Goal: Task Accomplishment & Management: Use online tool/utility

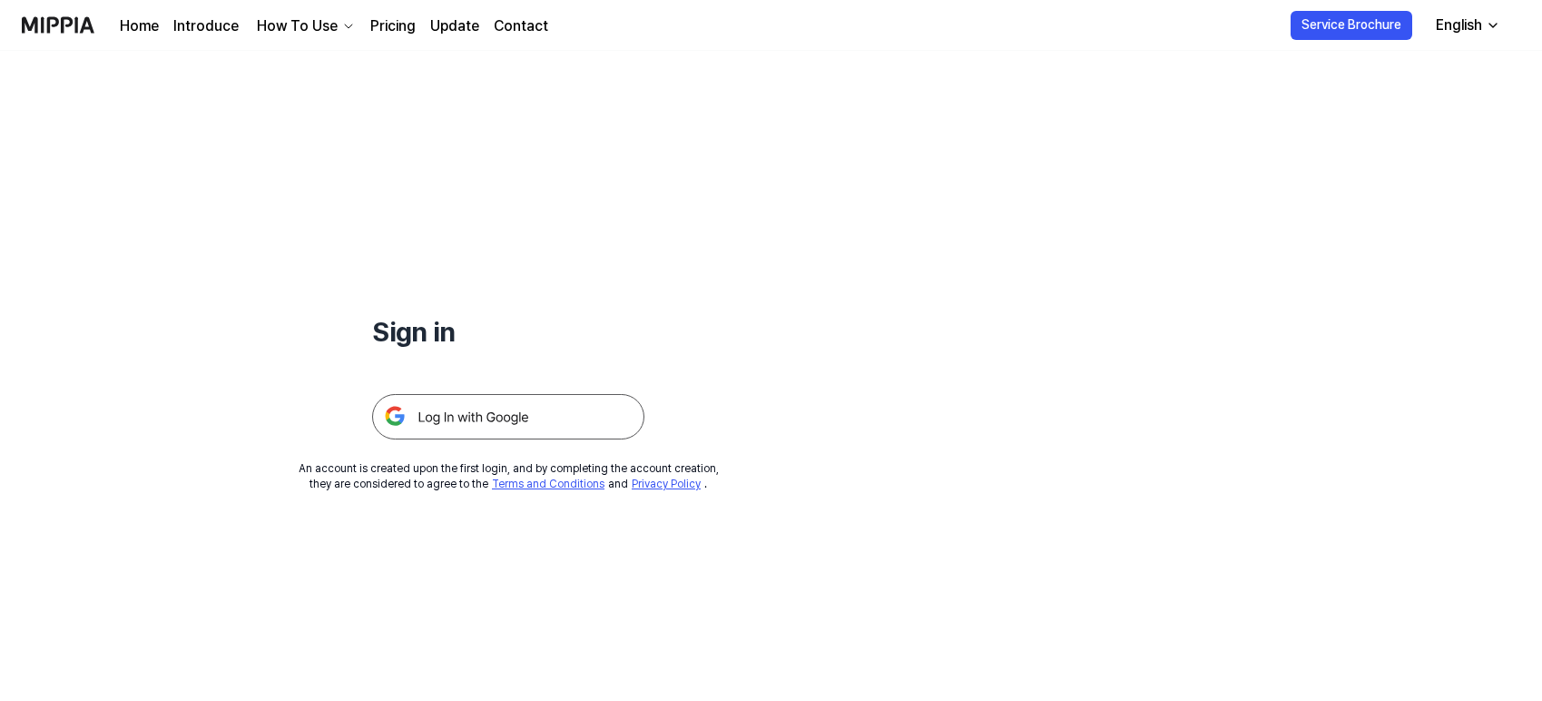
click at [492, 412] on img at bounding box center [508, 416] width 272 height 45
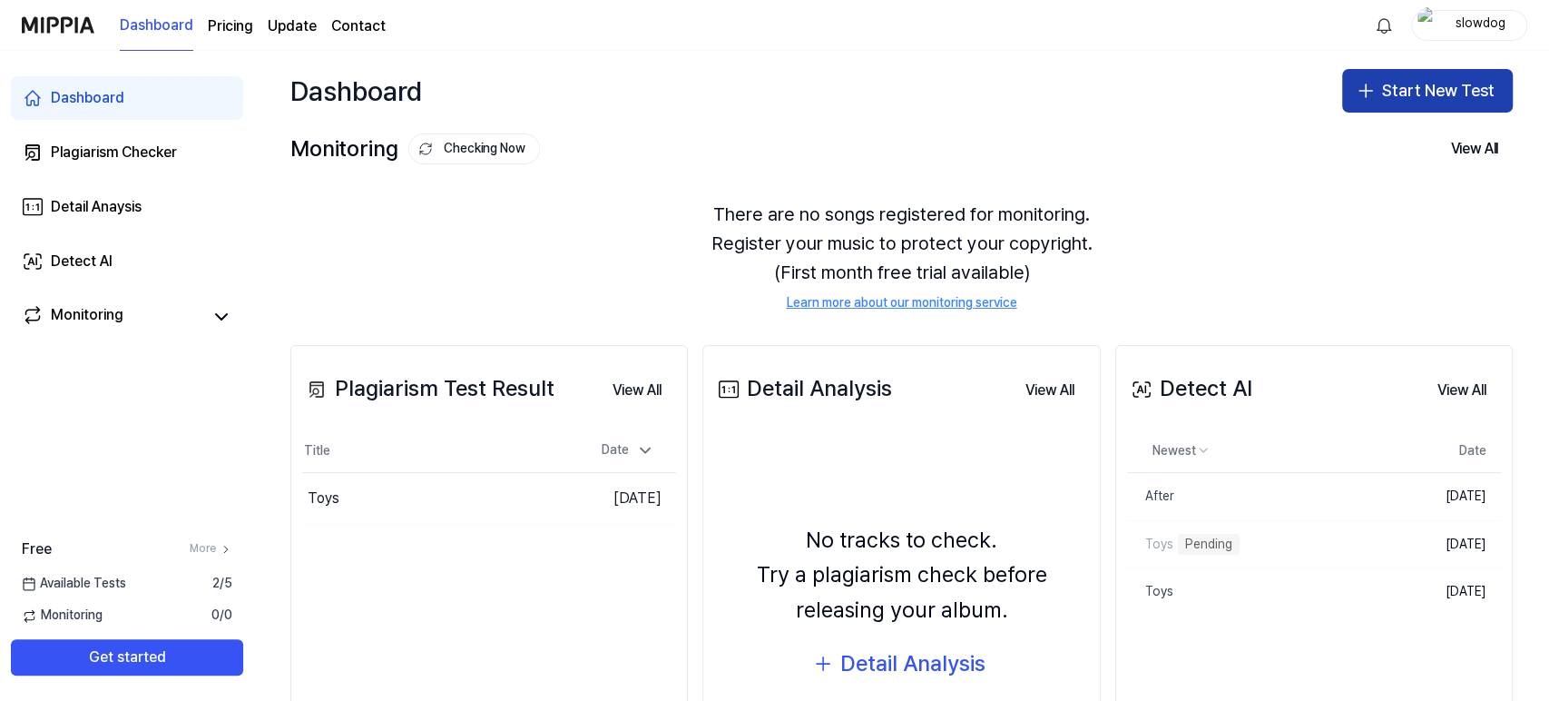
click at [1376, 93] on button "Start New Test" at bounding box center [1427, 91] width 171 height 44
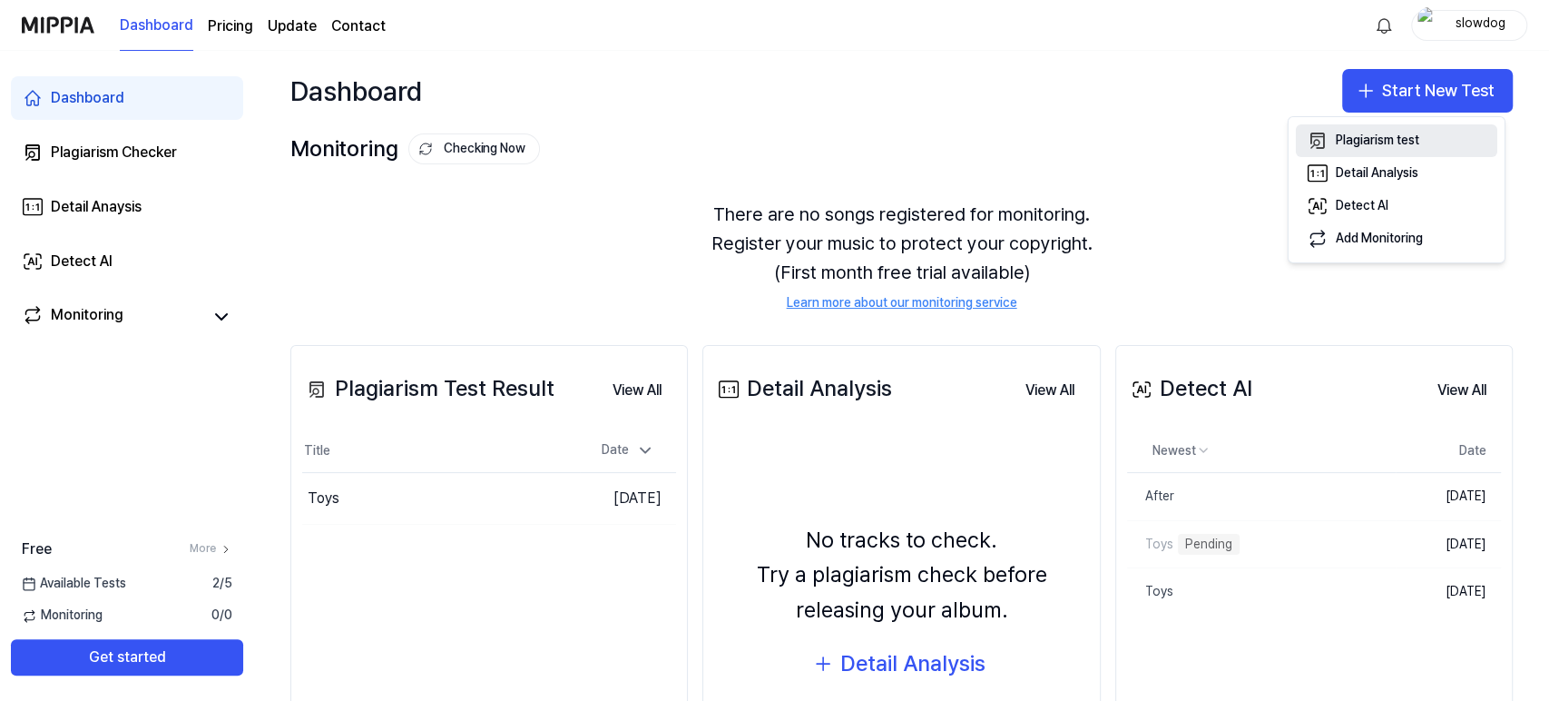
click at [1419, 144] on div "Plagiarism test" at bounding box center [1378, 141] width 84 height 18
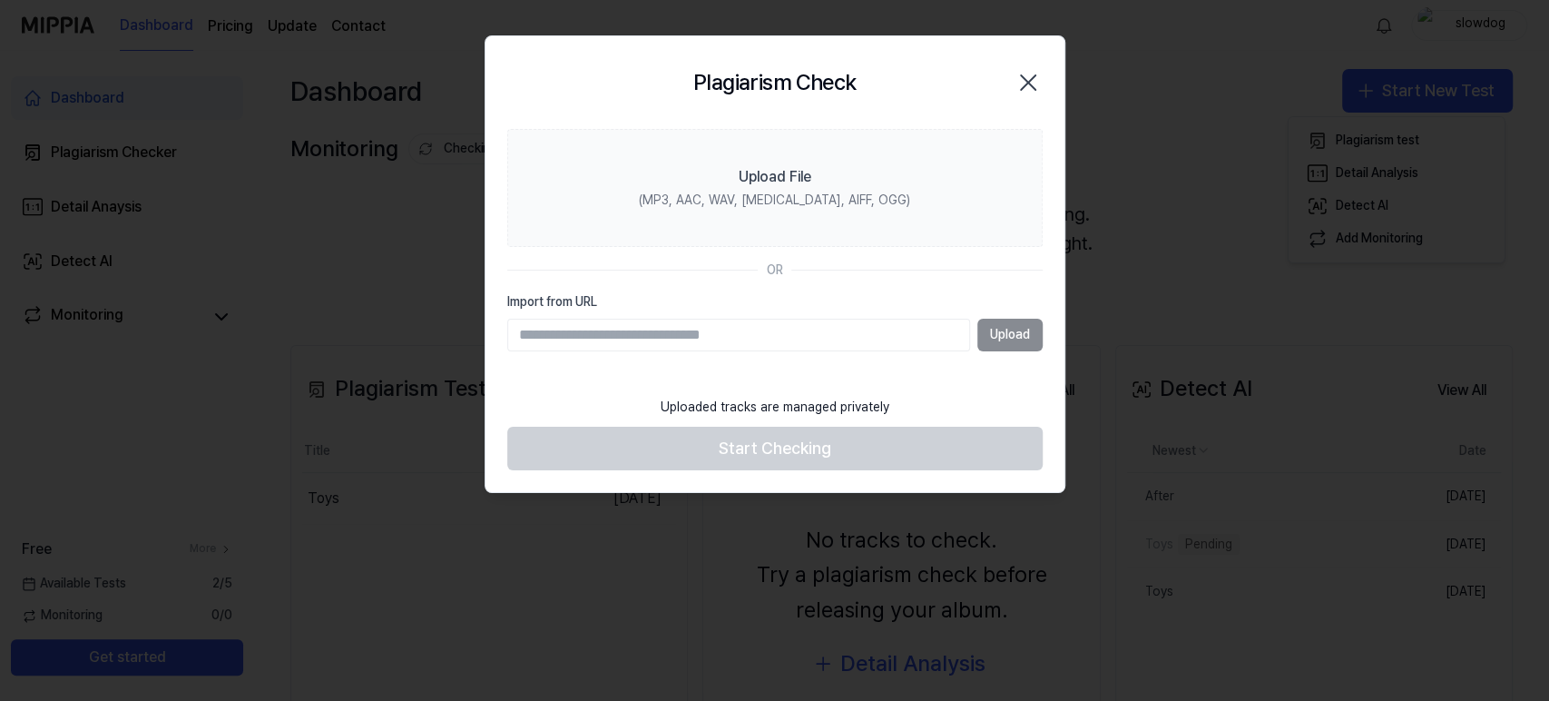
click at [1010, 334] on div "Upload" at bounding box center [775, 335] width 536 height 33
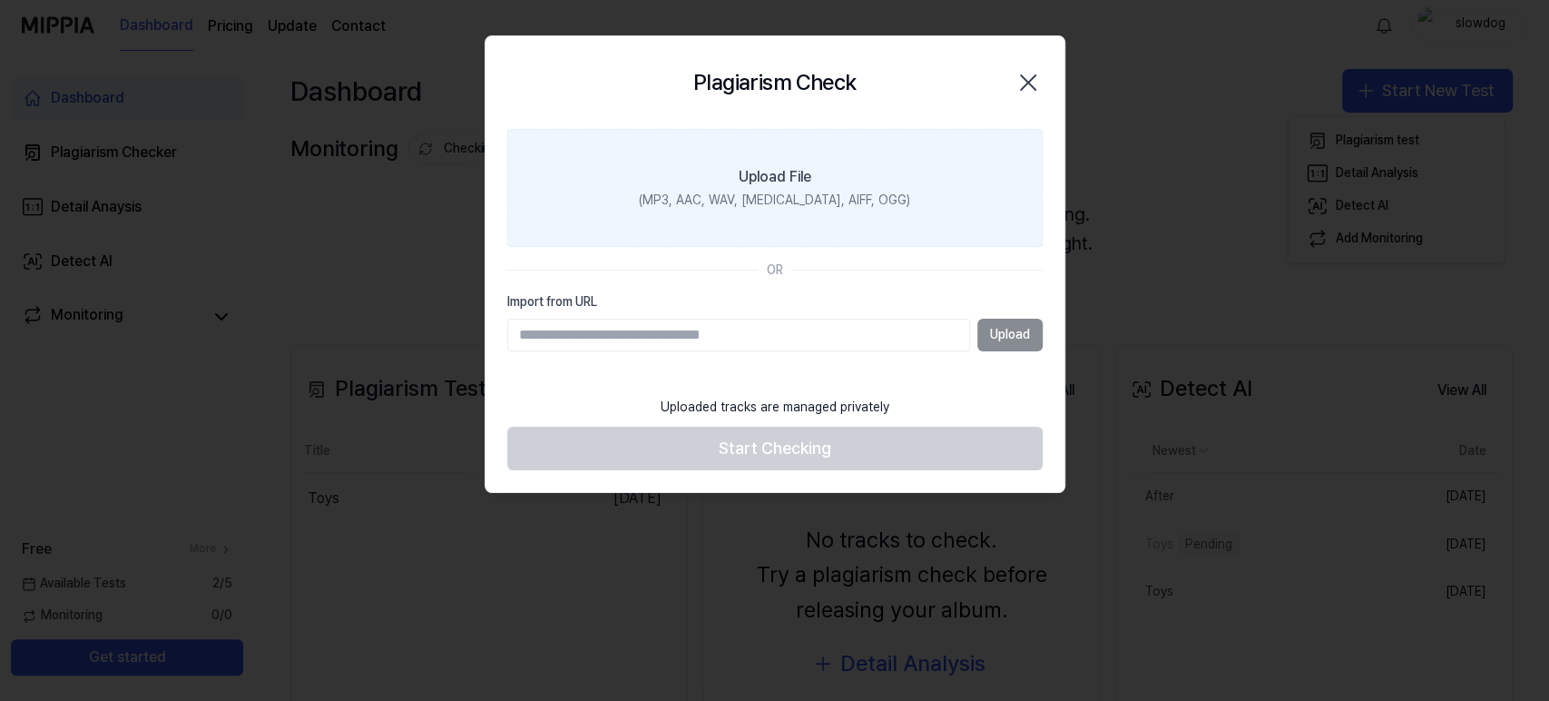
click at [789, 187] on label "Upload File (MP3, AAC, WAV, [MEDICAL_DATA], AIFF, OGG)" at bounding box center [775, 188] width 536 height 118
click at [0, 0] on input "Upload File (MP3, AAC, WAV, [MEDICAL_DATA], AIFF, OGG)" at bounding box center [0, 0] width 0 height 0
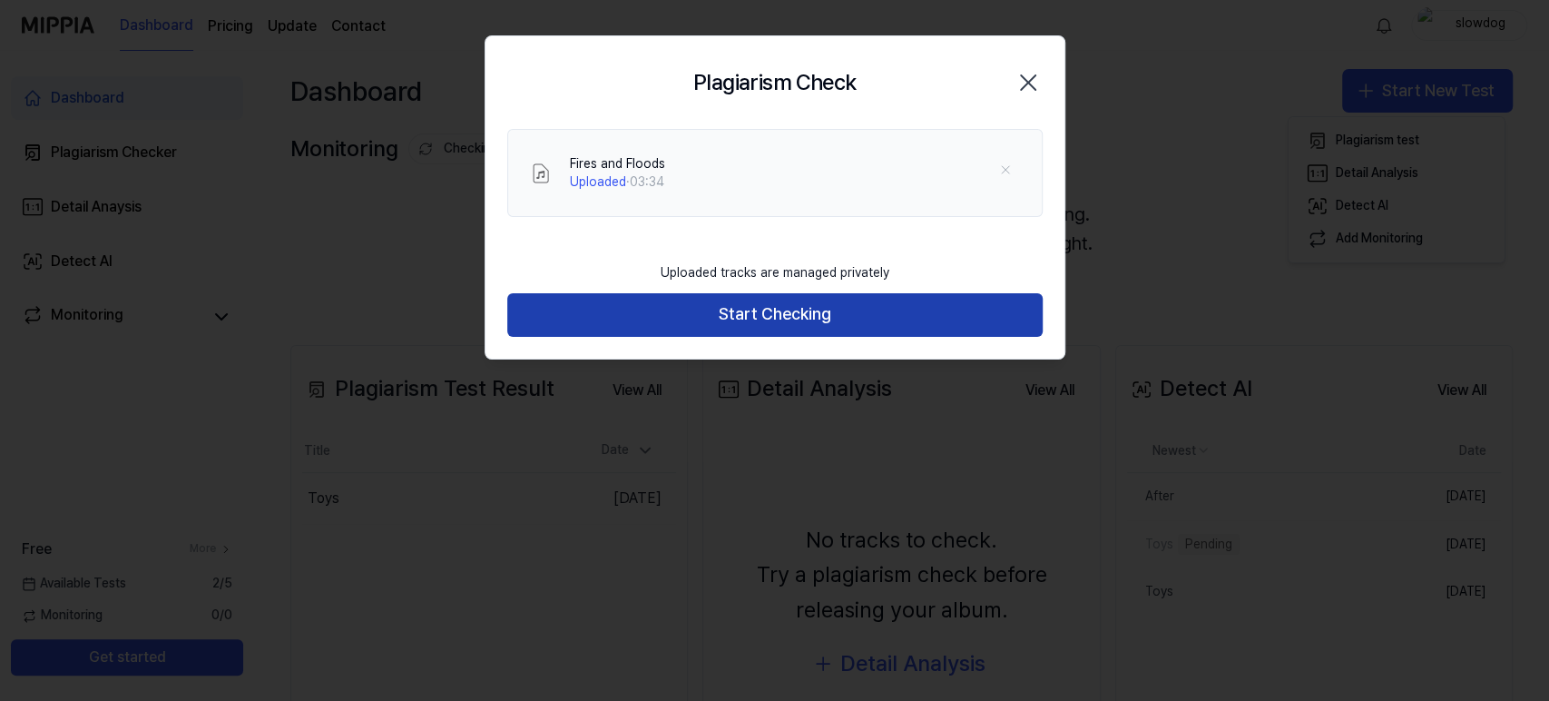
click at [733, 325] on button "Start Checking" at bounding box center [775, 315] width 536 height 44
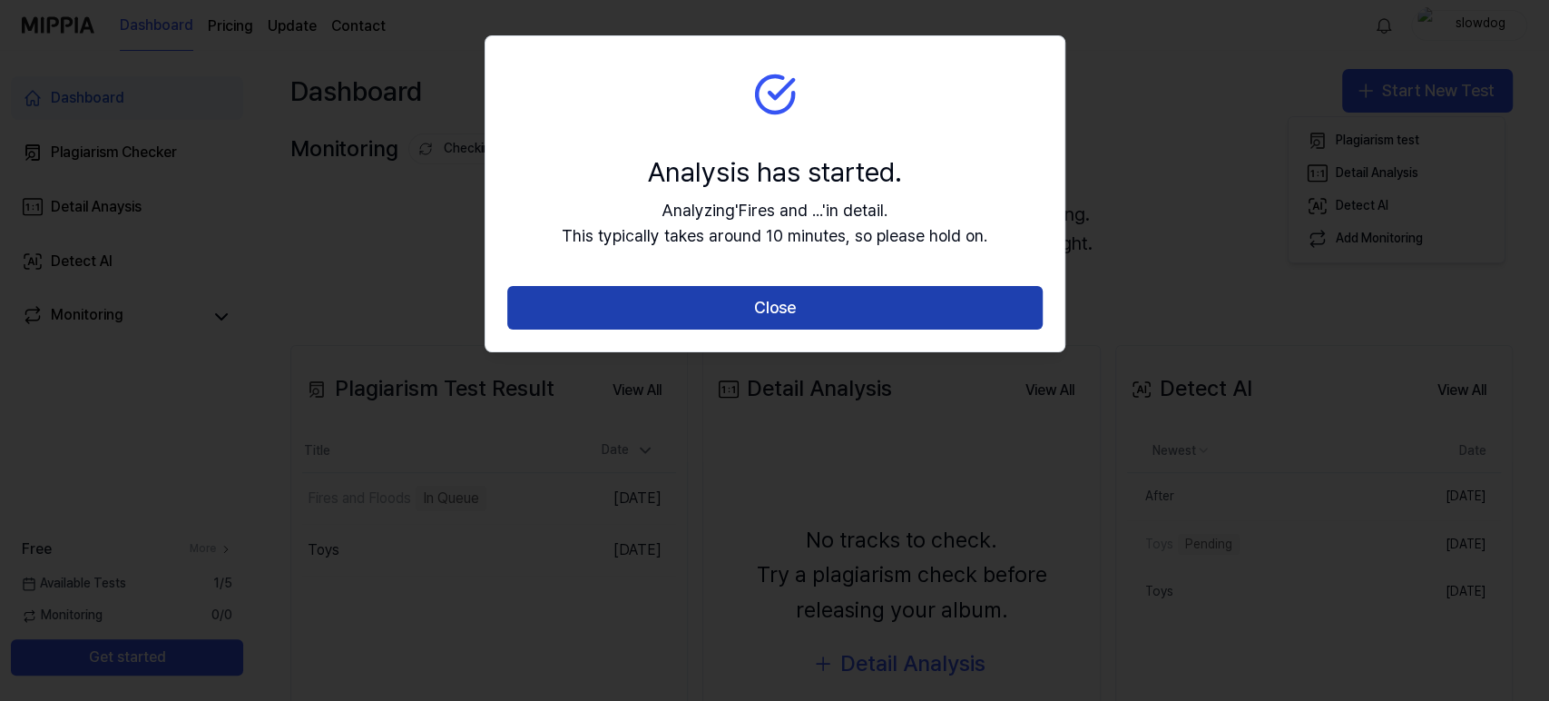
click at [766, 308] on button "Close" at bounding box center [775, 308] width 536 height 44
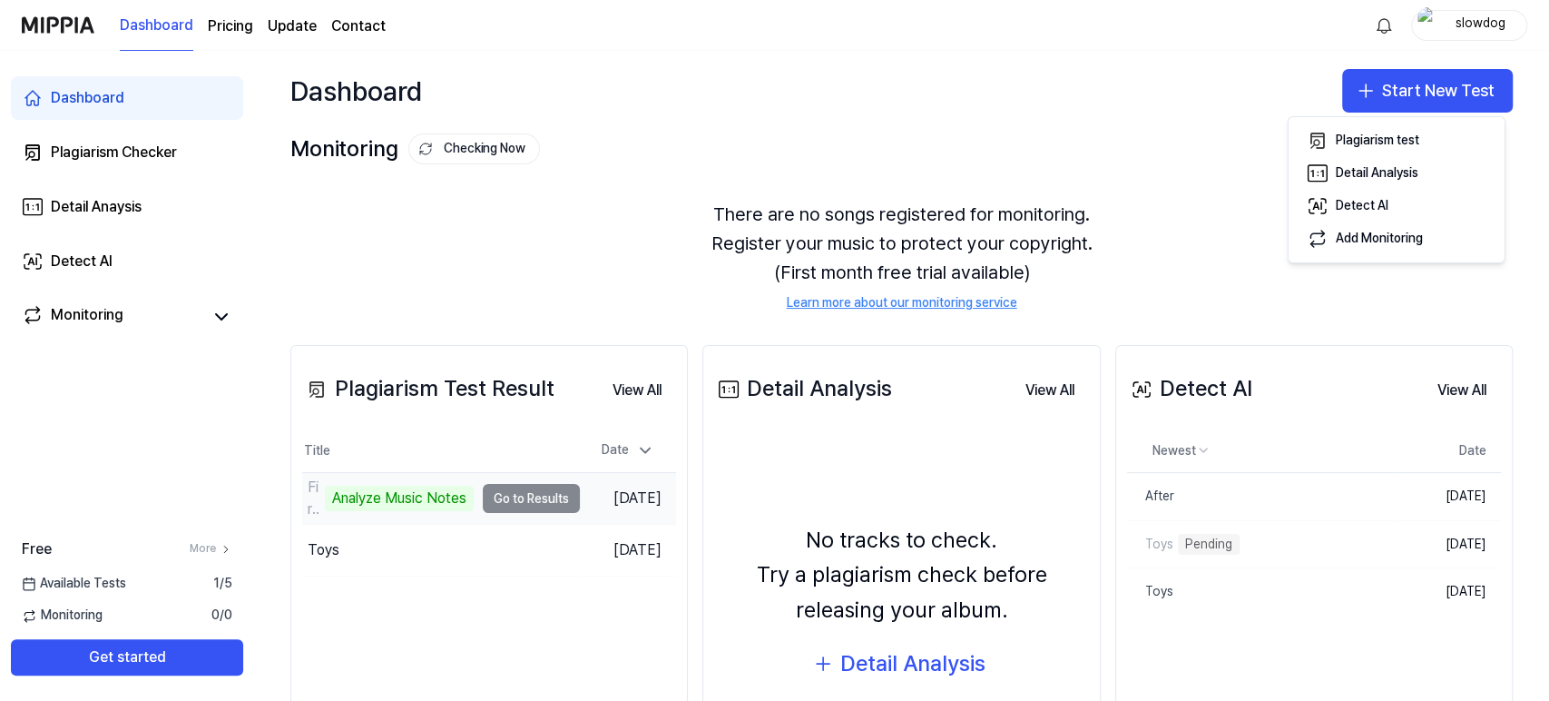
click at [524, 495] on td "Fires and Floods Analyze Music Notes Go to Results" at bounding box center [441, 498] width 278 height 51
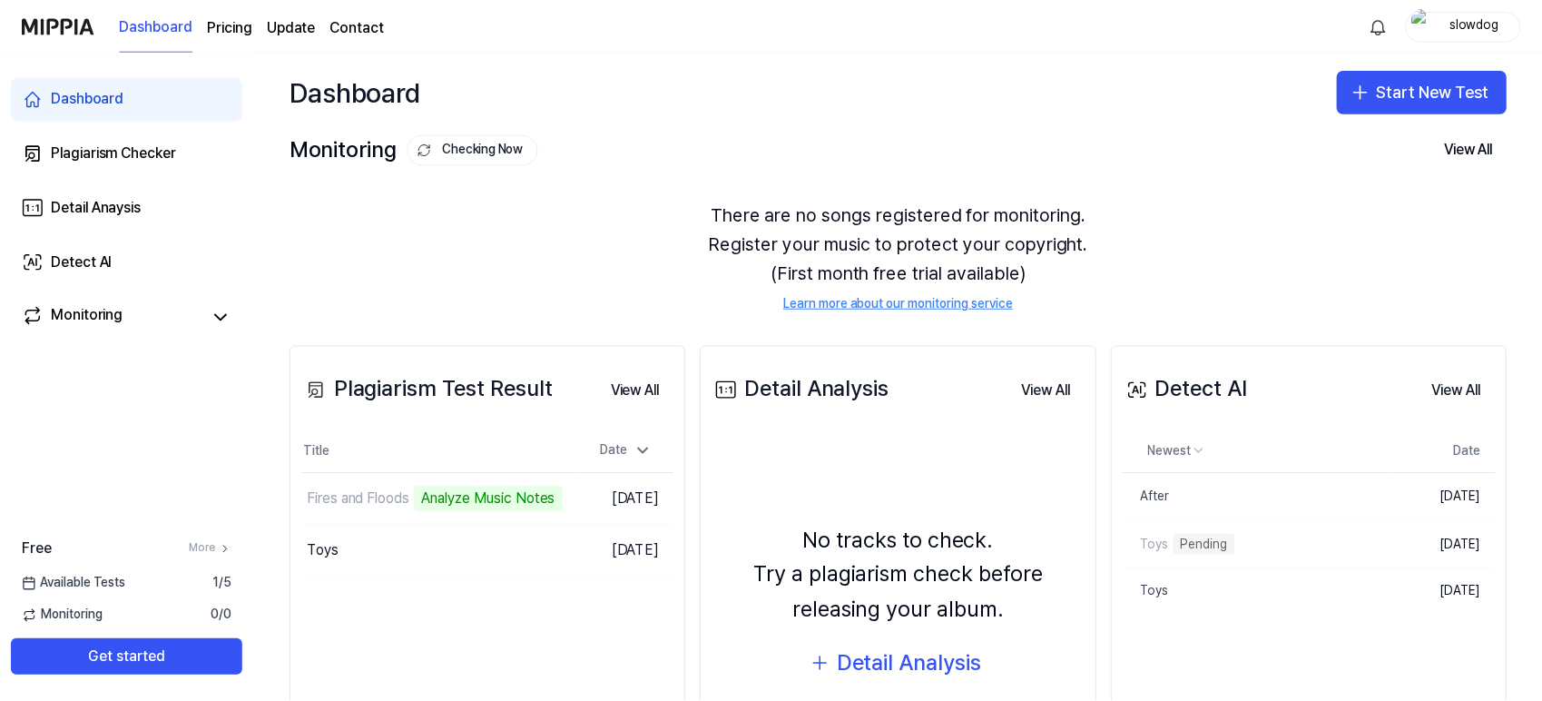
scroll to position [101, 0]
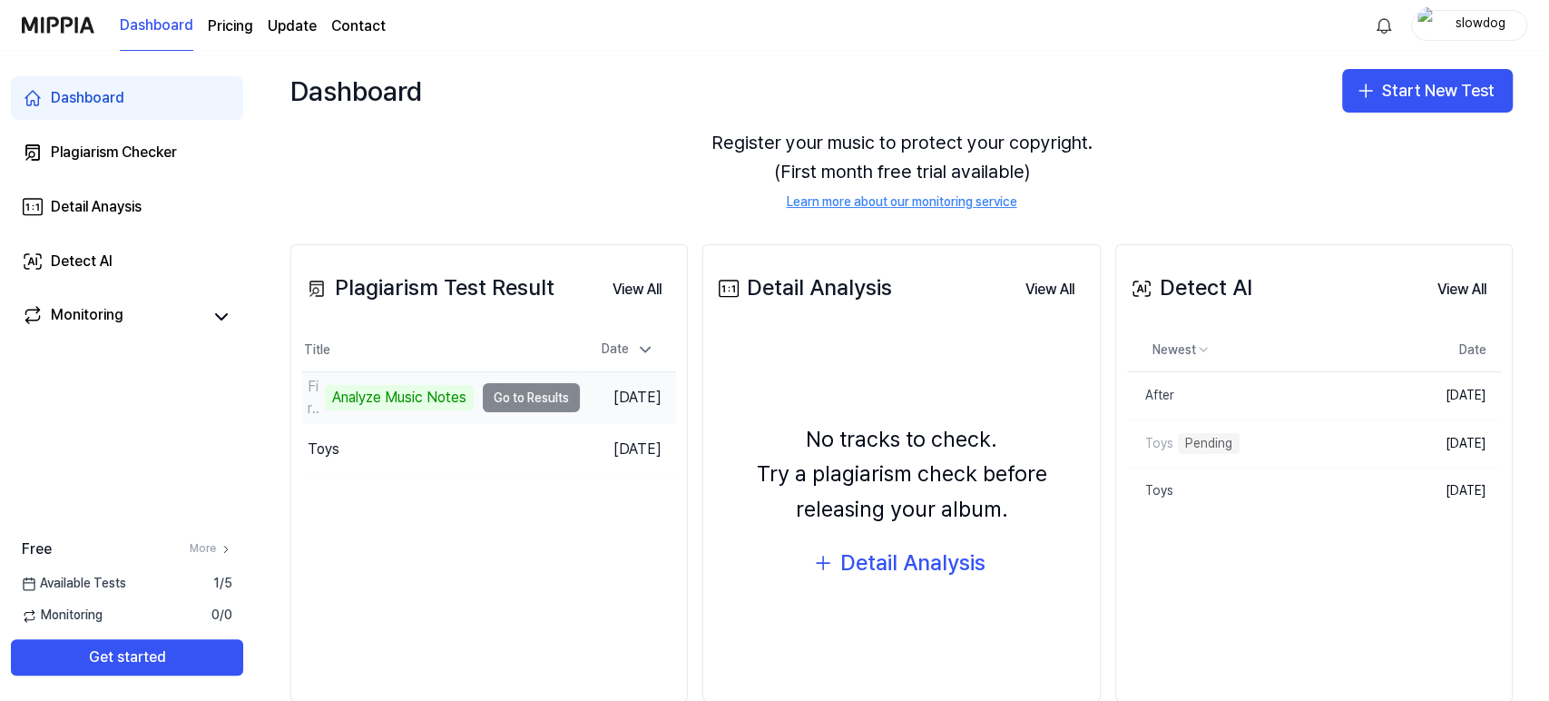
click at [516, 404] on td "Fires and Floods Analyze Music Notes Go to Results" at bounding box center [441, 397] width 278 height 51
click at [1362, 449] on button "Delete" at bounding box center [1358, 442] width 75 height 29
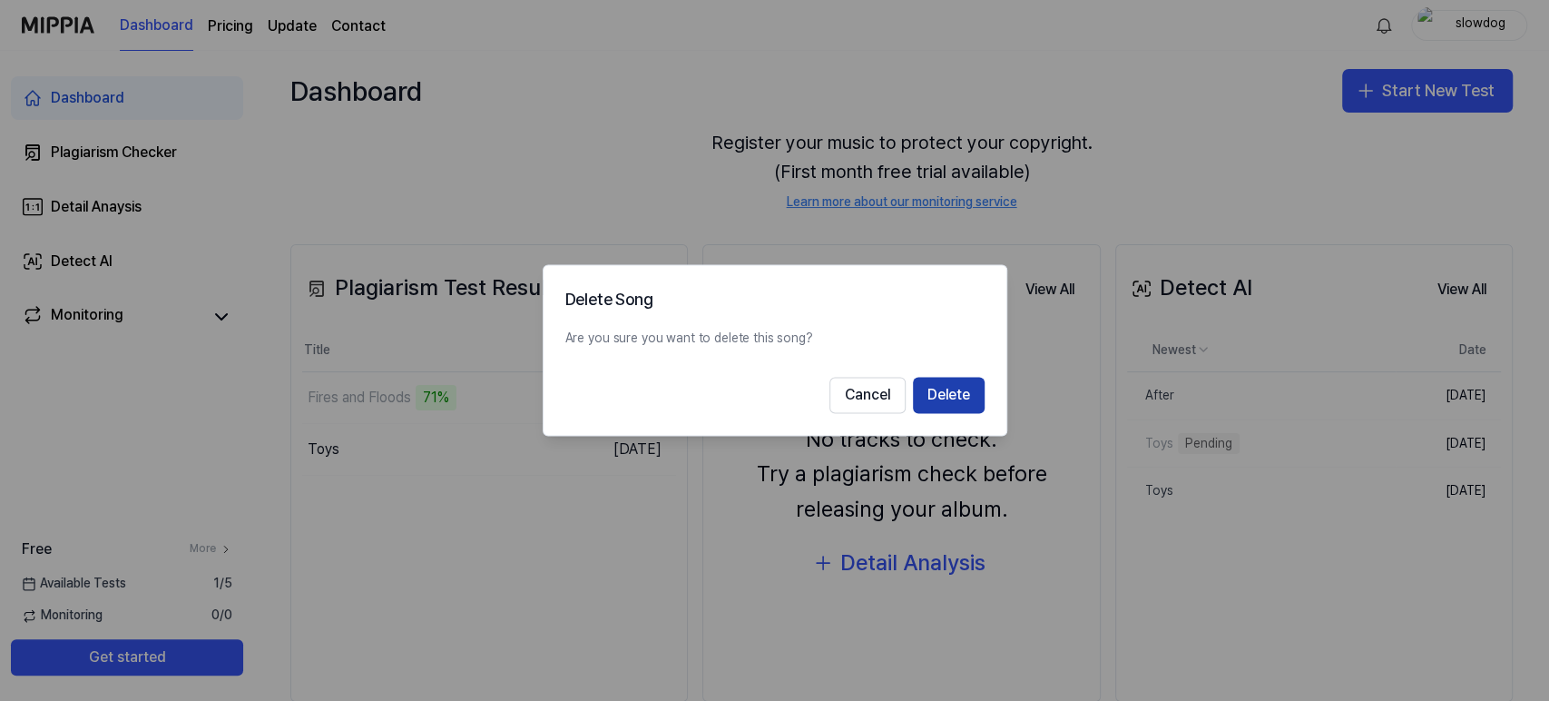
click at [939, 393] on button "Delete" at bounding box center [949, 396] width 72 height 36
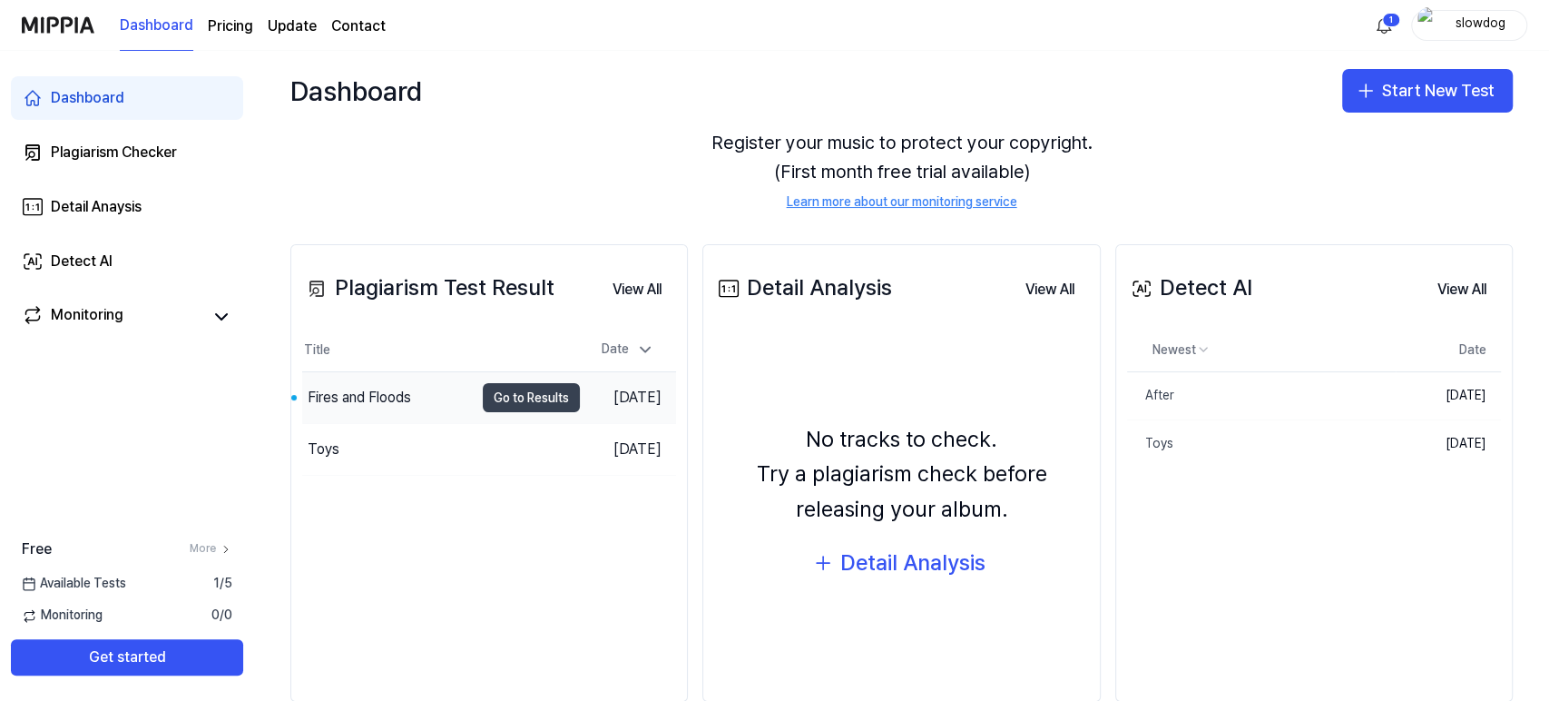
click at [483, 392] on button "Go to Results" at bounding box center [531, 397] width 97 height 29
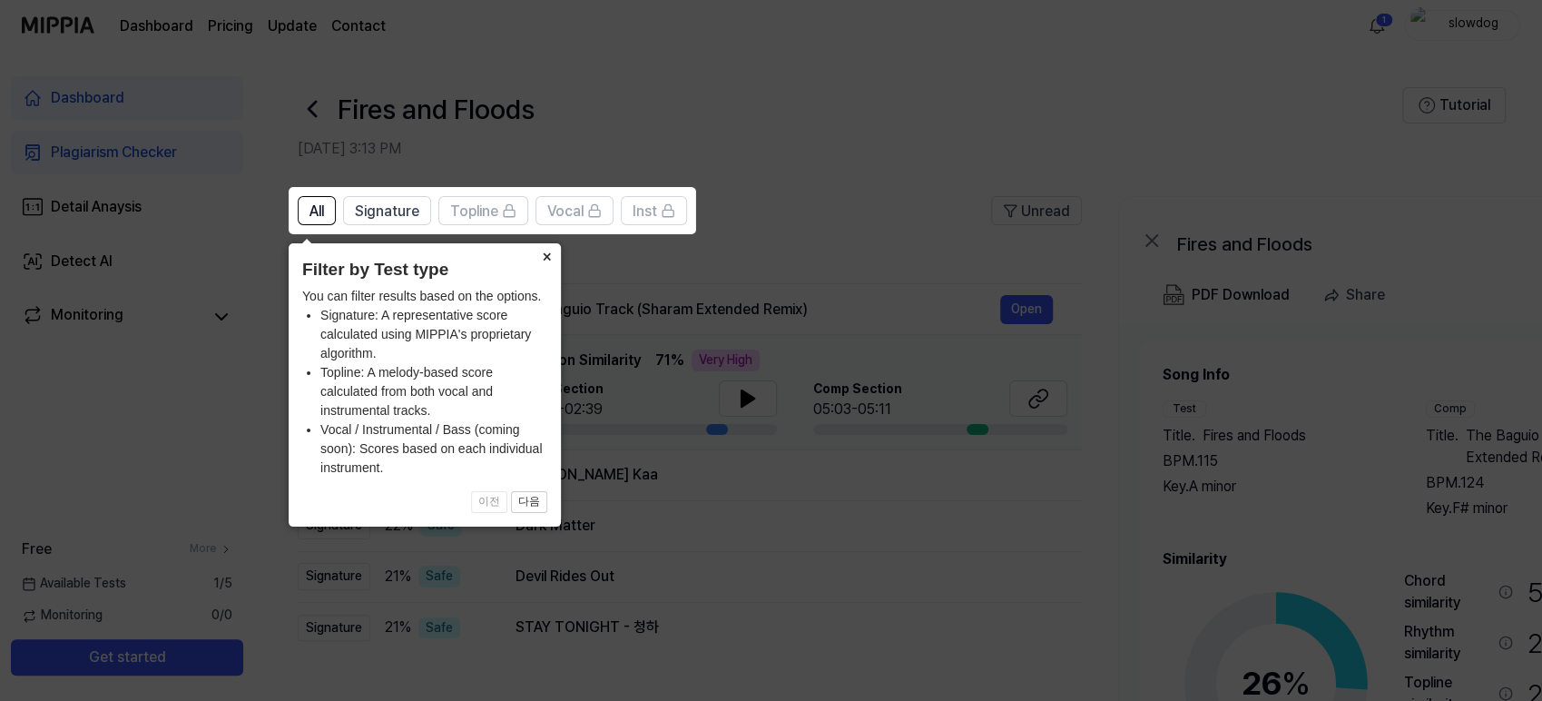
click at [548, 260] on button "×" at bounding box center [546, 255] width 29 height 25
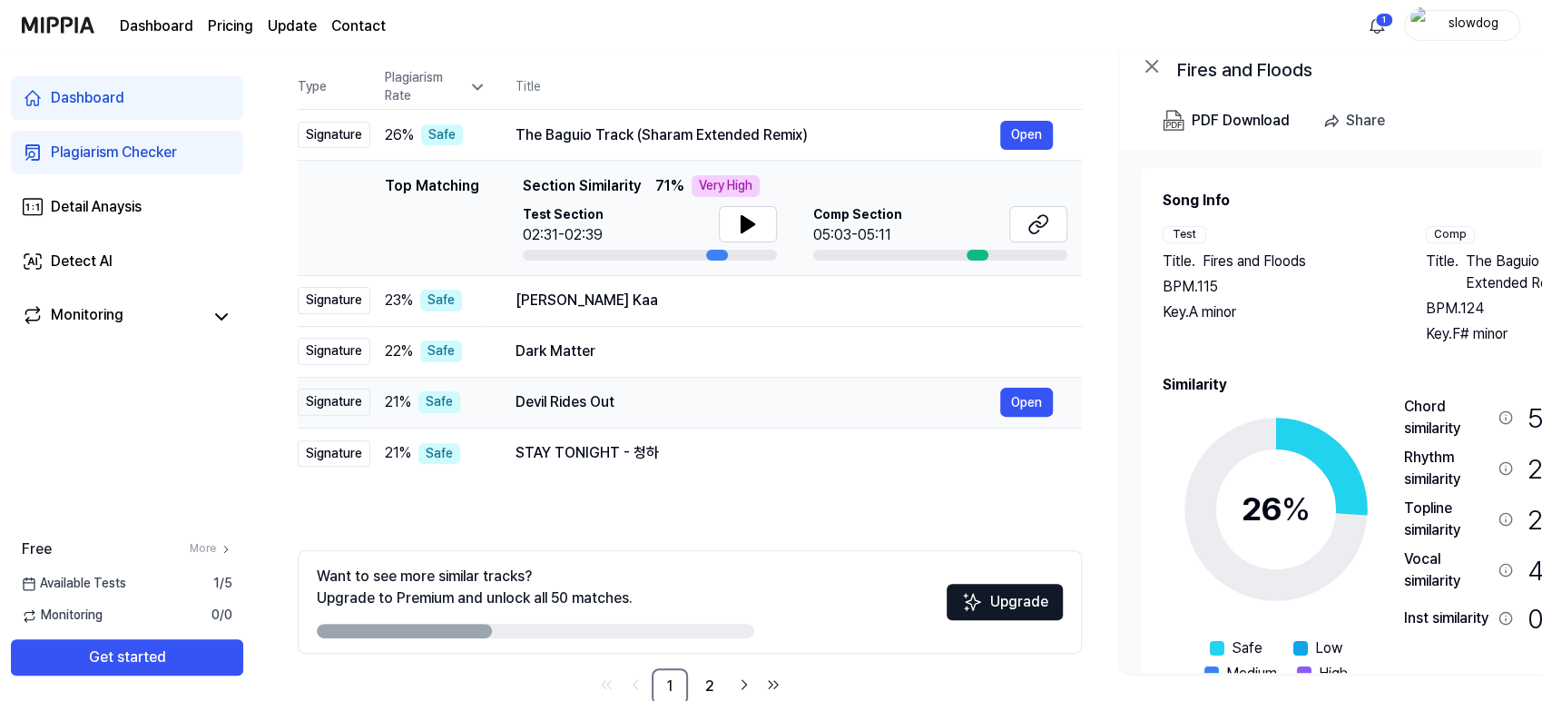
scroll to position [201, 0]
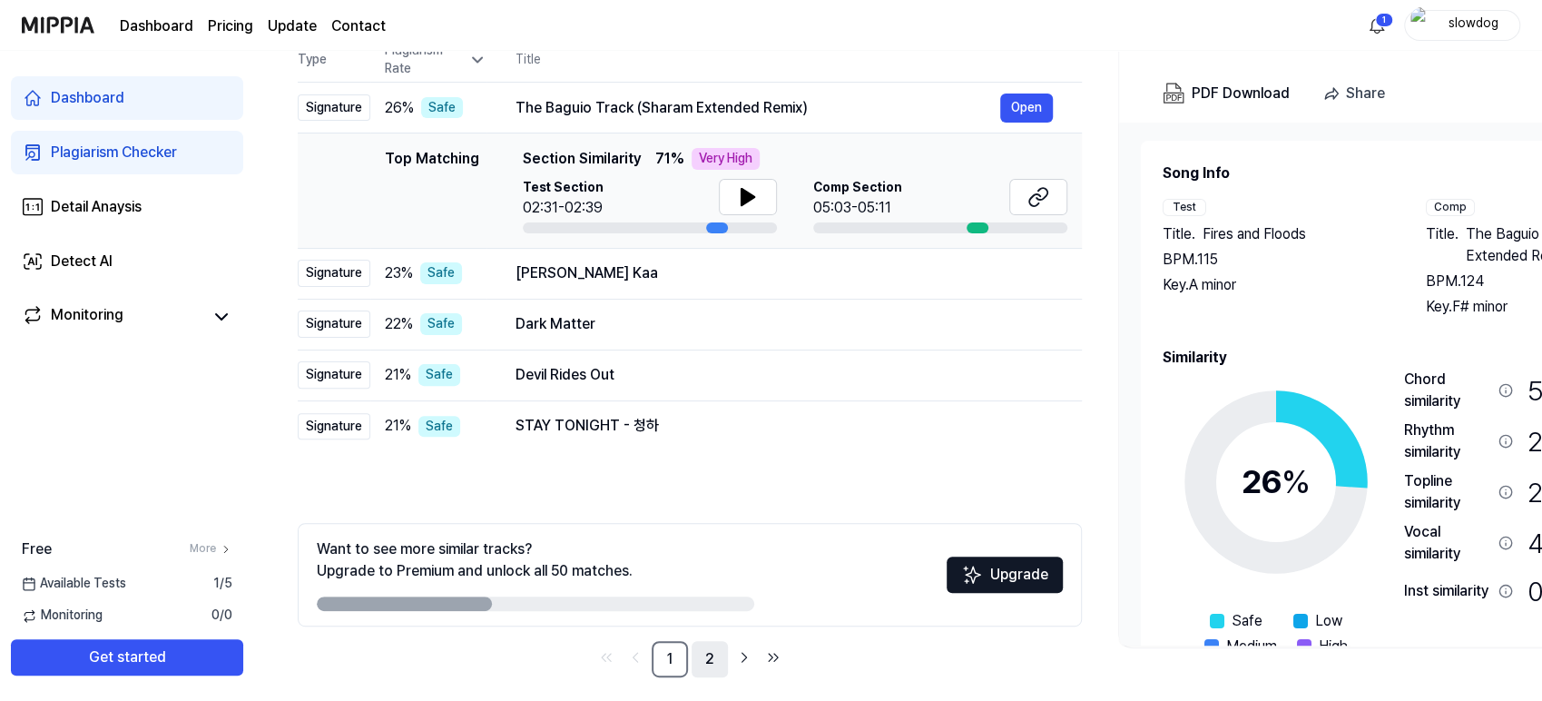
click at [710, 658] on link "2" at bounding box center [710, 659] width 36 height 36
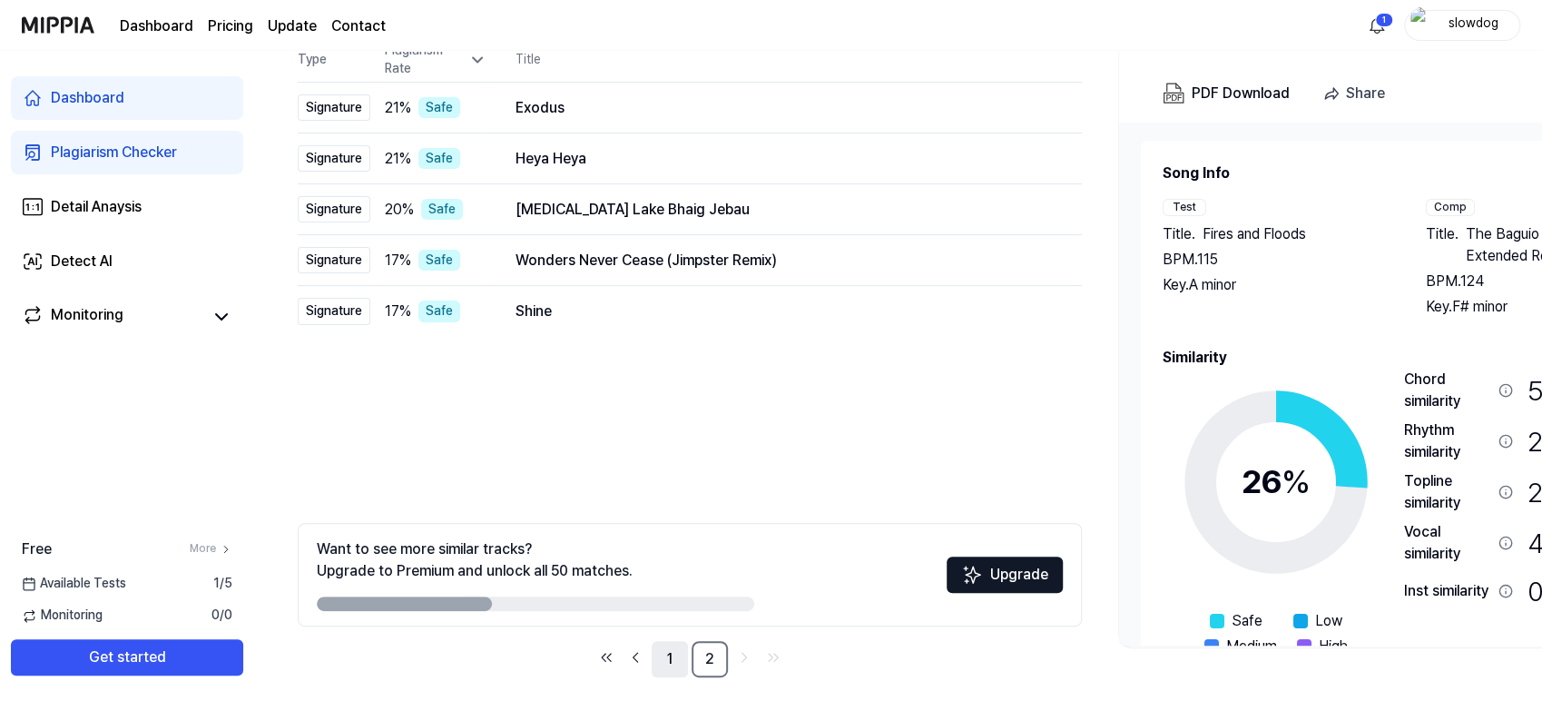
click at [677, 660] on link "1" at bounding box center [670, 659] width 36 height 36
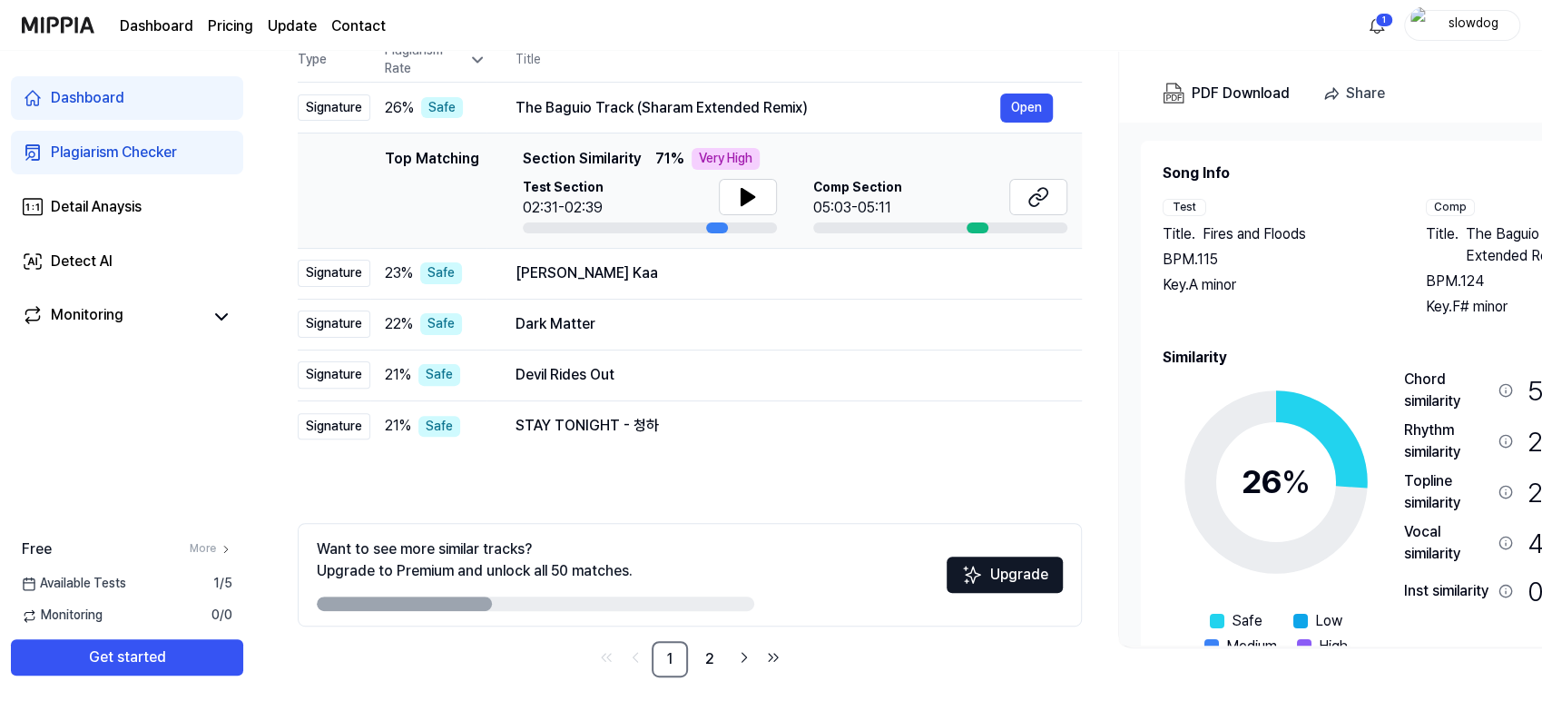
drag, startPoint x: 436, startPoint y: 604, endPoint x: 886, endPoint y: 616, distance: 450.4
click at [886, 616] on div "Want to see more similar tracks? Upgrade to Premium and unlock all 50 matches. …" at bounding box center [690, 574] width 784 height 103
drag, startPoint x: 698, startPoint y: 608, endPoint x: 679, endPoint y: 602, distance: 20.1
click at [697, 608] on div at bounding box center [535, 603] width 437 height 15
drag, startPoint x: 471, startPoint y: 601, endPoint x: 626, endPoint y: 596, distance: 155.3
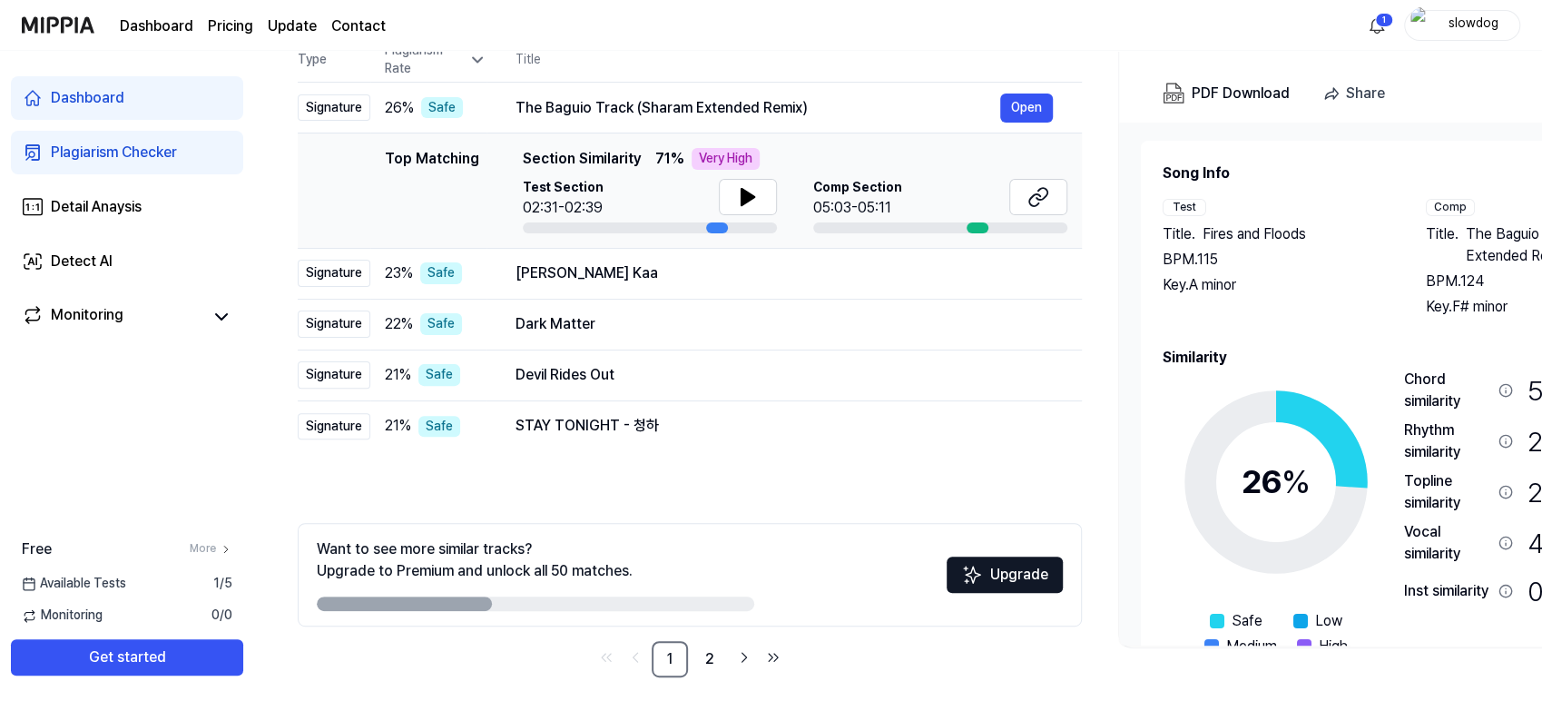
click at [626, 596] on div at bounding box center [535, 603] width 437 height 15
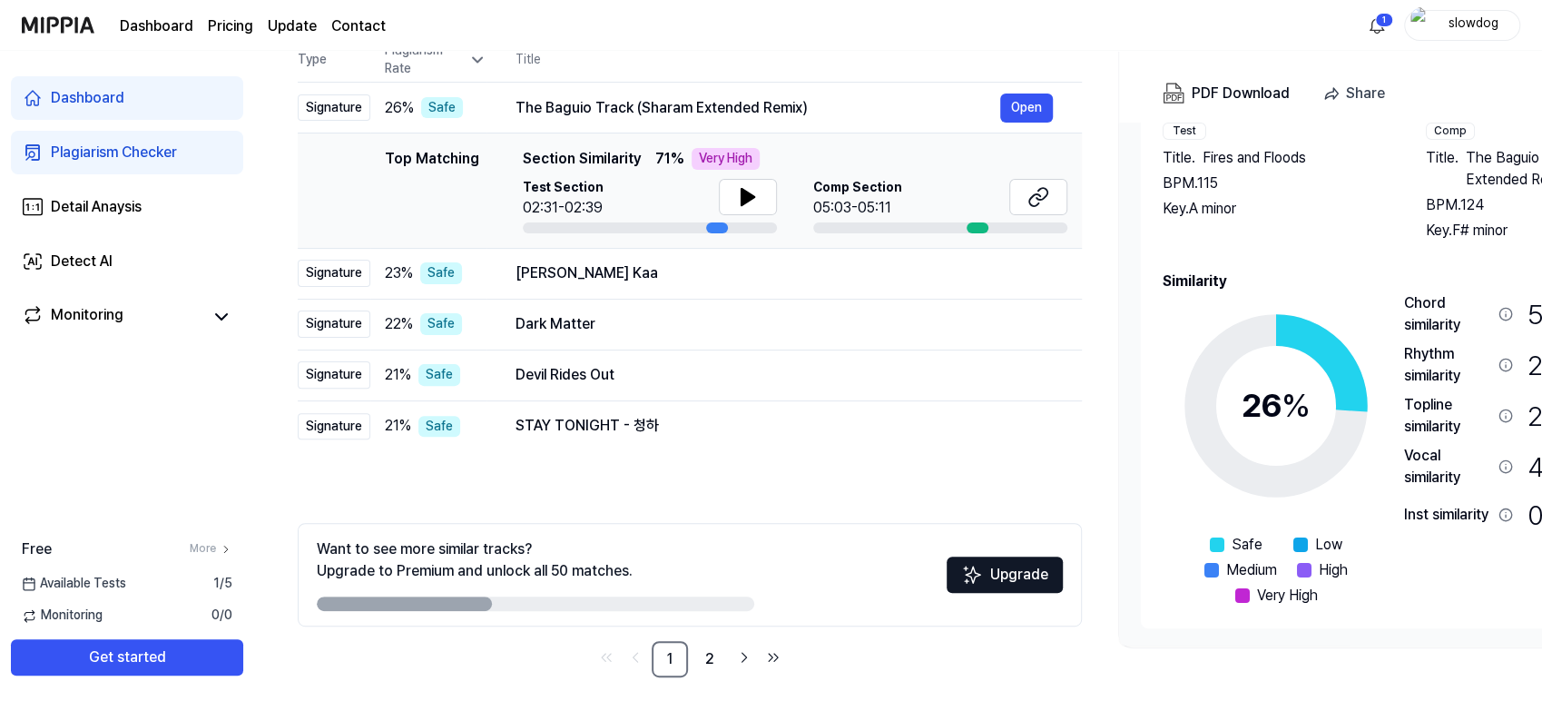
drag, startPoint x: 1408, startPoint y: 534, endPoint x: 1514, endPoint y: 536, distance: 106.2
click at [1514, 534] on div "Inst similarity 0 % Safe" at bounding box center [1528, 515] width 248 height 38
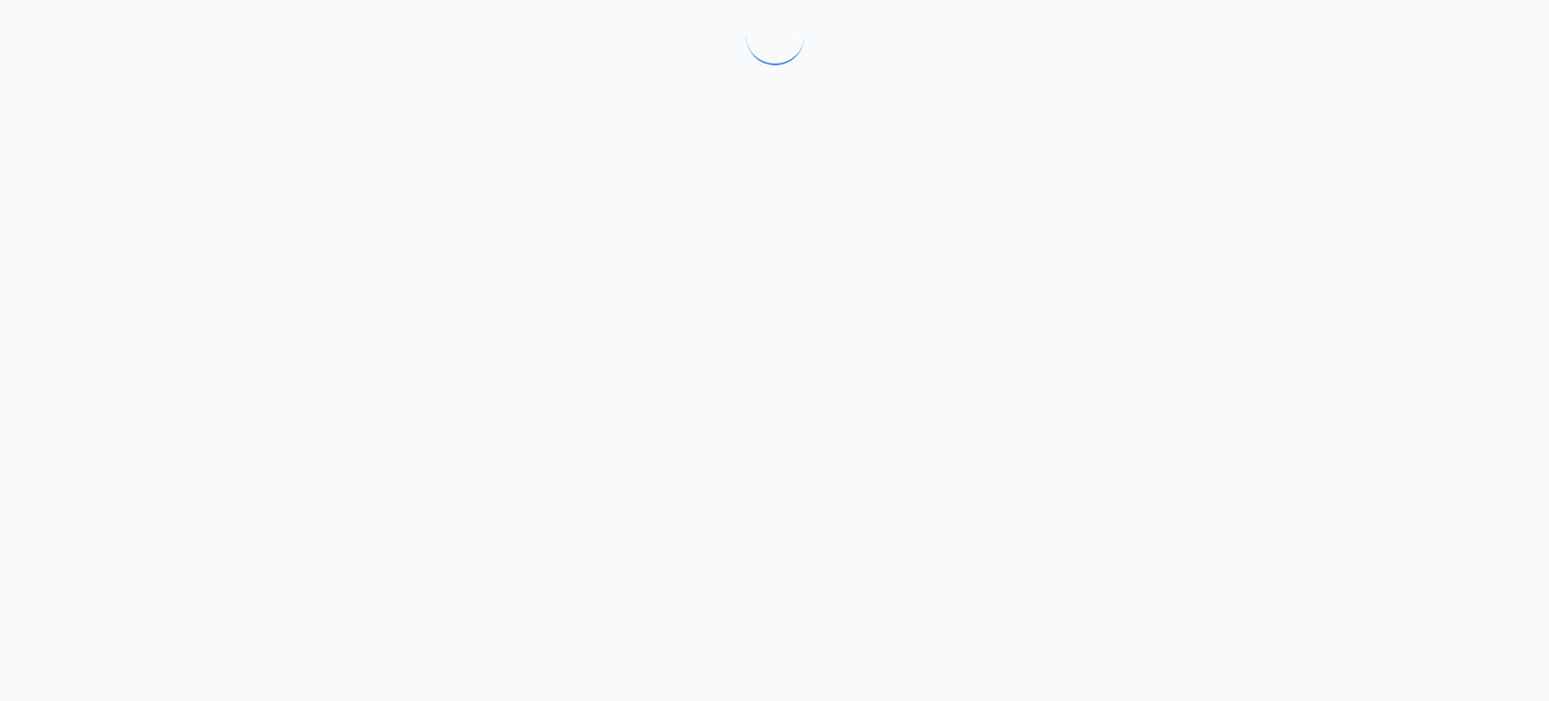
click at [661, 605] on div at bounding box center [774, 350] width 1549 height 701
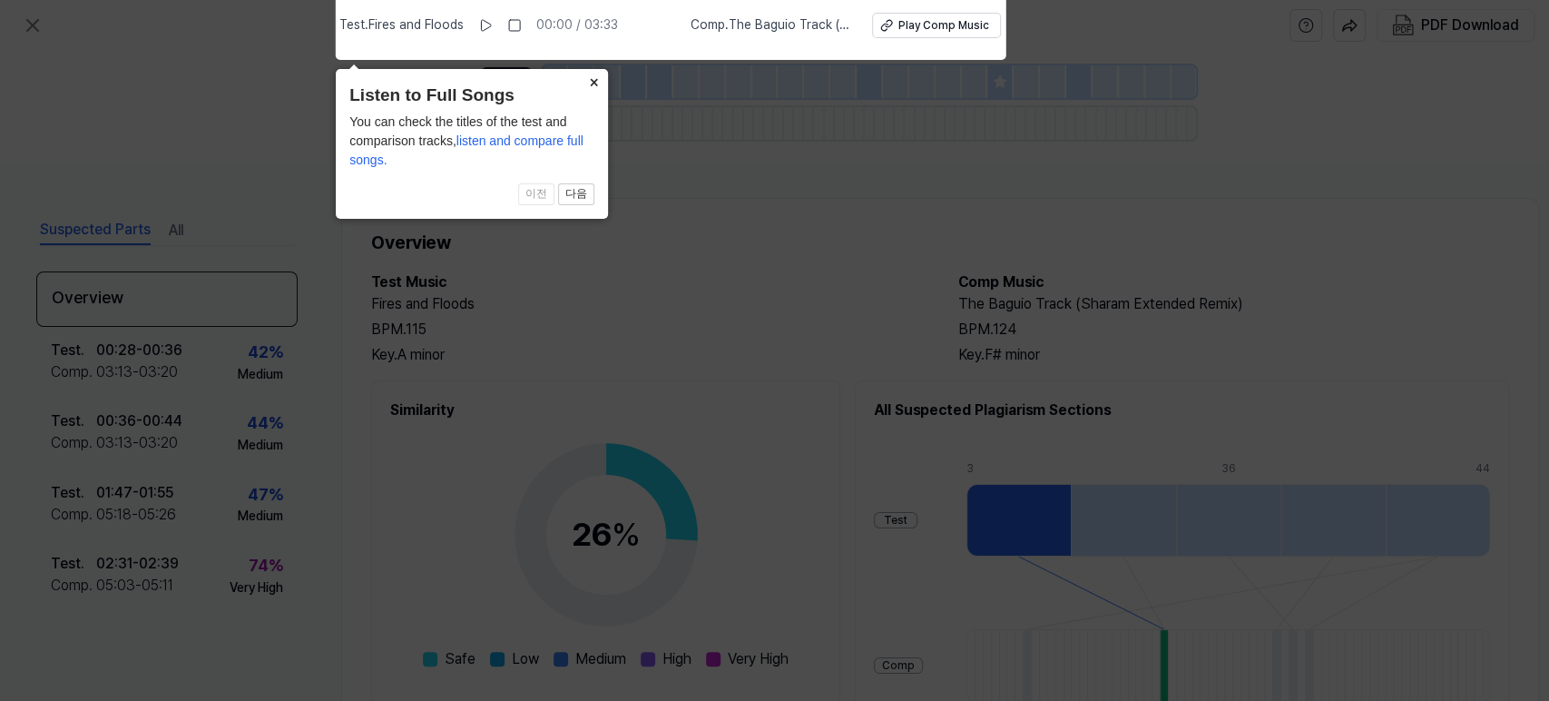
click at [599, 80] on button "×" at bounding box center [593, 81] width 29 height 25
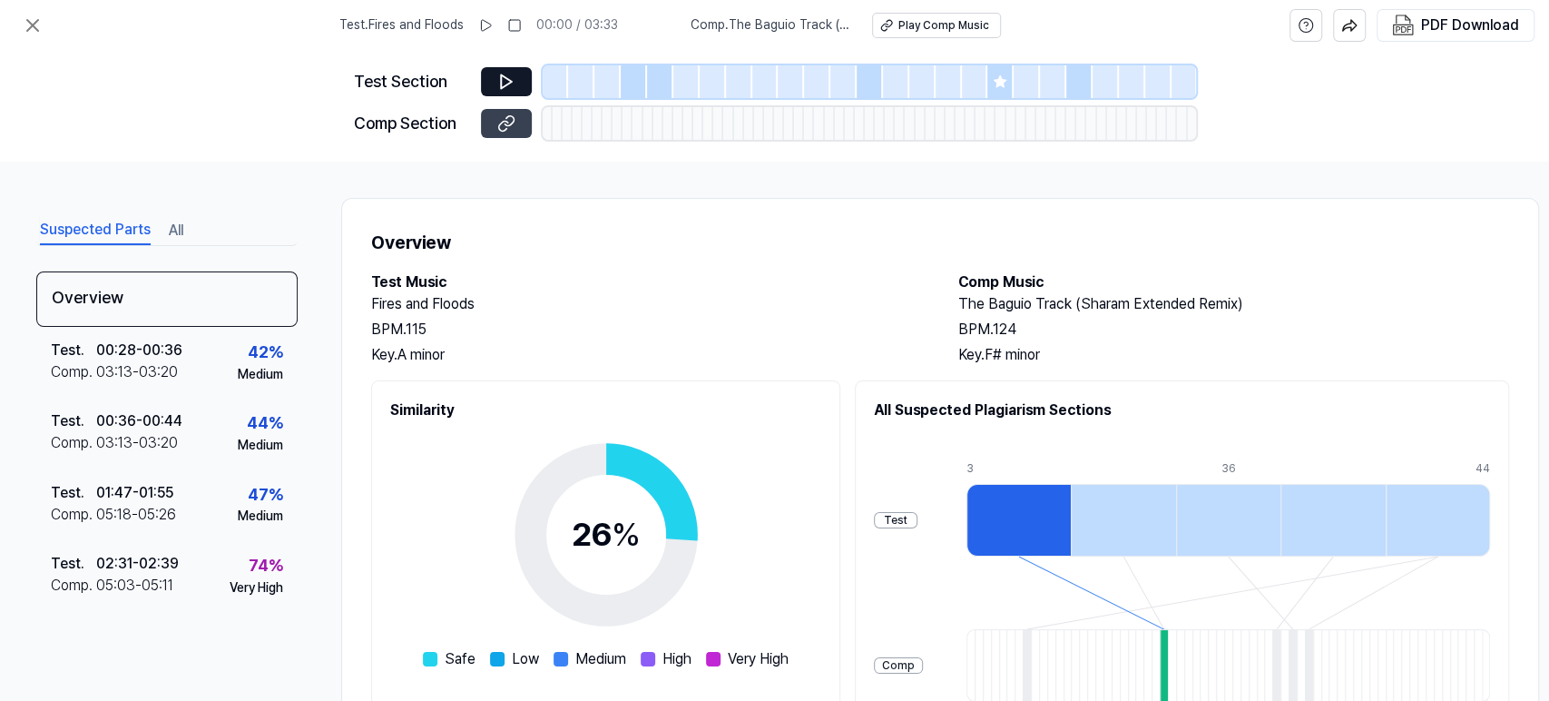
click at [508, 117] on icon at bounding box center [506, 123] width 18 height 18
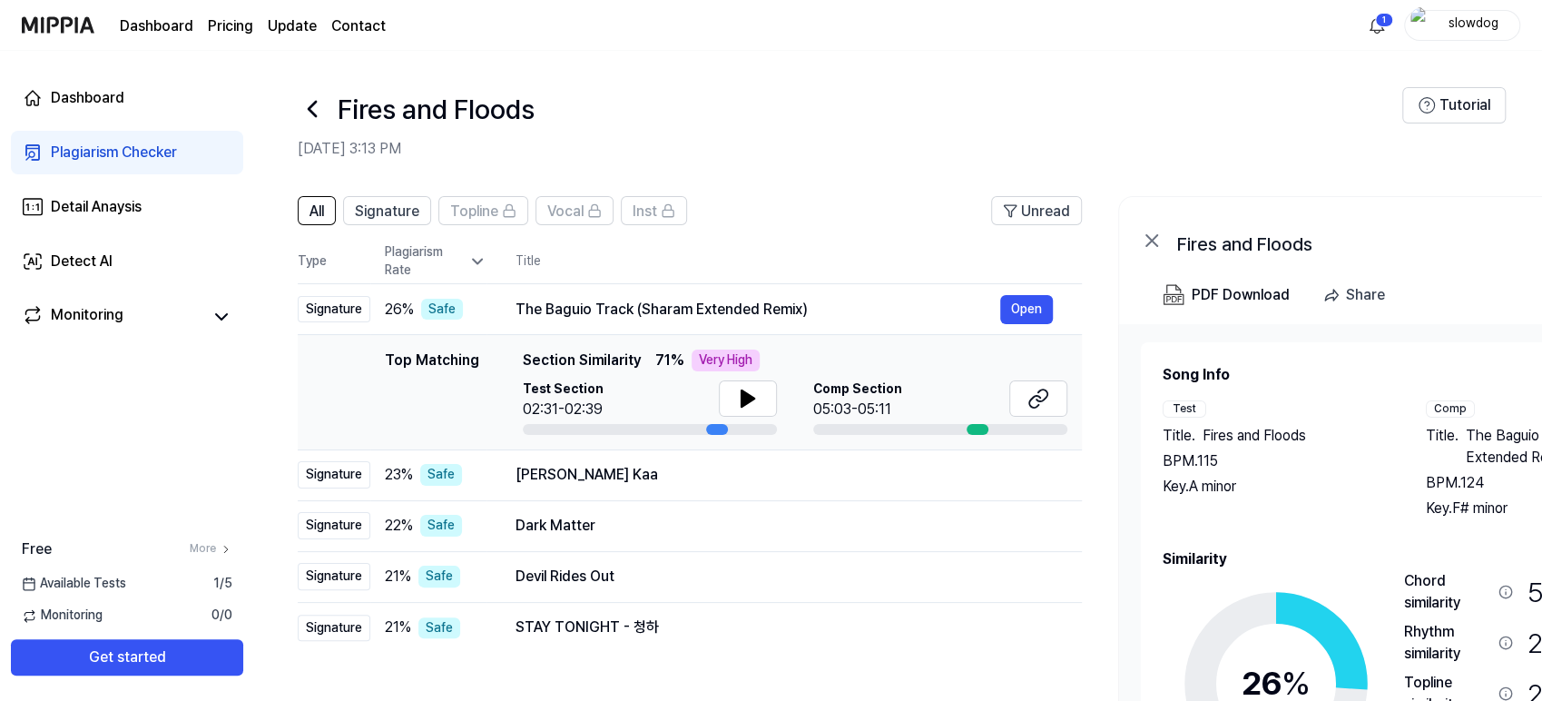
click at [297, 100] on header "Fires and Floods Sep 23, 2025, 3:13 PM Tutorial" at bounding box center [898, 114] width 1288 height 127
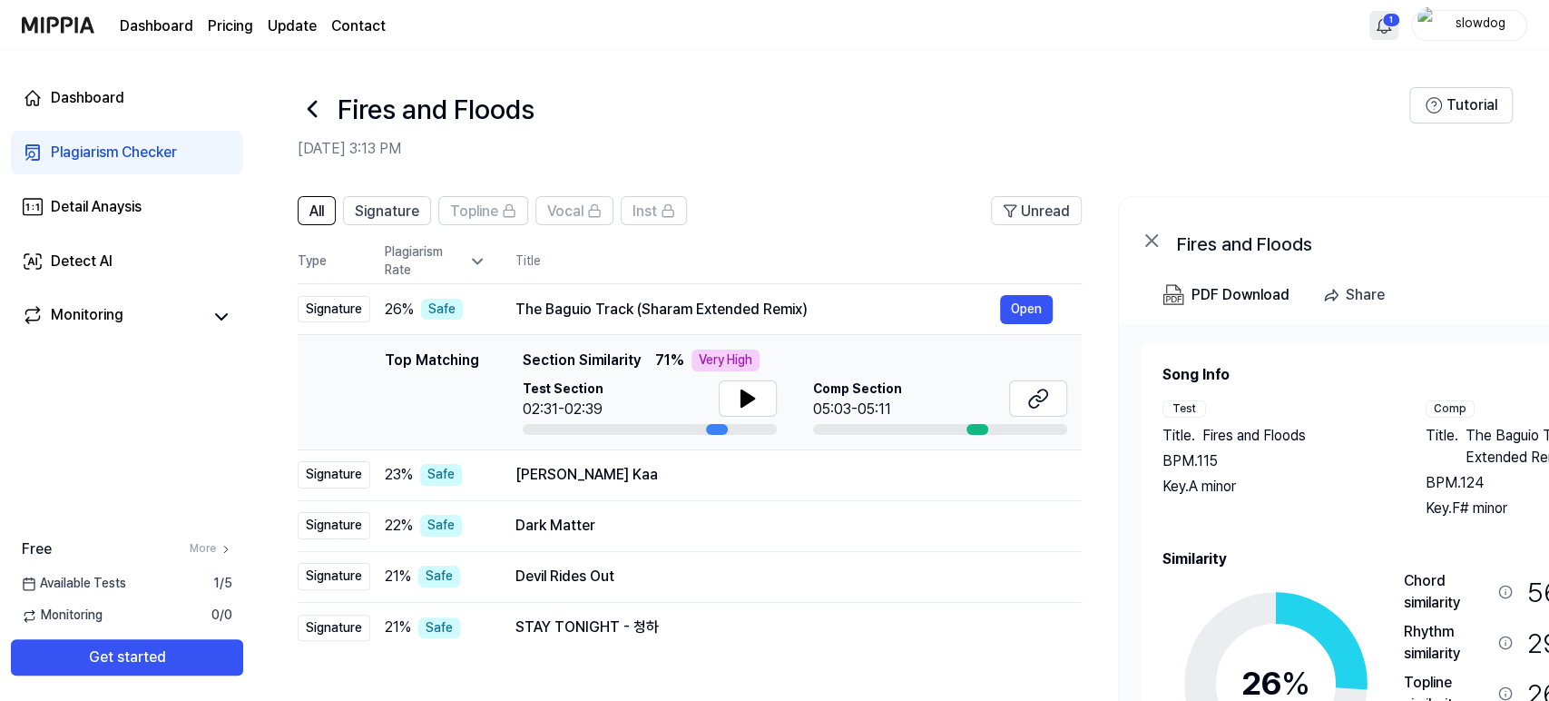
click at [1389, 22] on html "Dashboard Pricing Update Contact 1 slowdog Dashboard Plagiarism Checker Detail …" at bounding box center [774, 350] width 1549 height 701
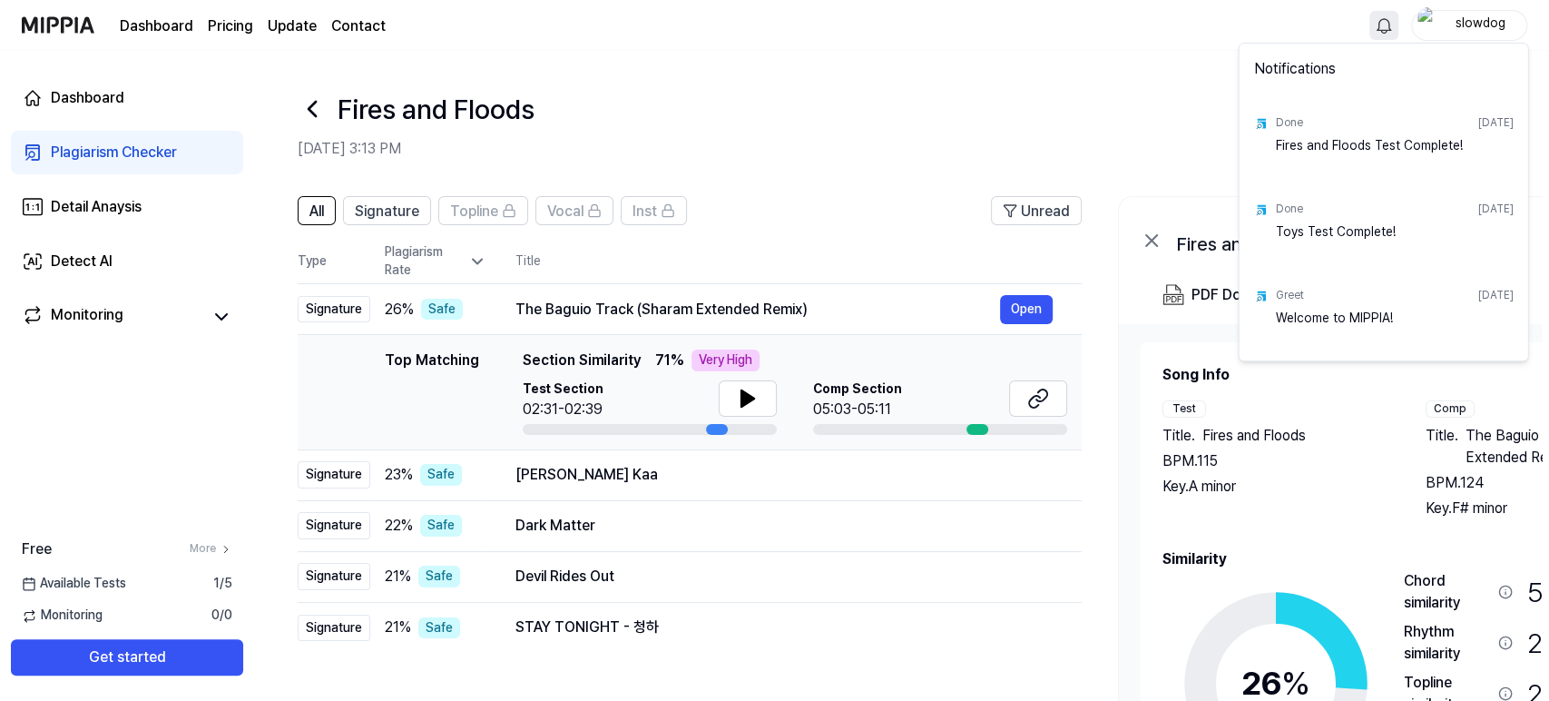
drag, startPoint x: 1029, startPoint y: 126, endPoint x: 1000, endPoint y: 116, distance: 30.7
click at [1016, 121] on html "Dashboard Pricing Update Contact slowdog Dashboard Plagiarism Checker Detail An…" at bounding box center [774, 350] width 1549 height 701
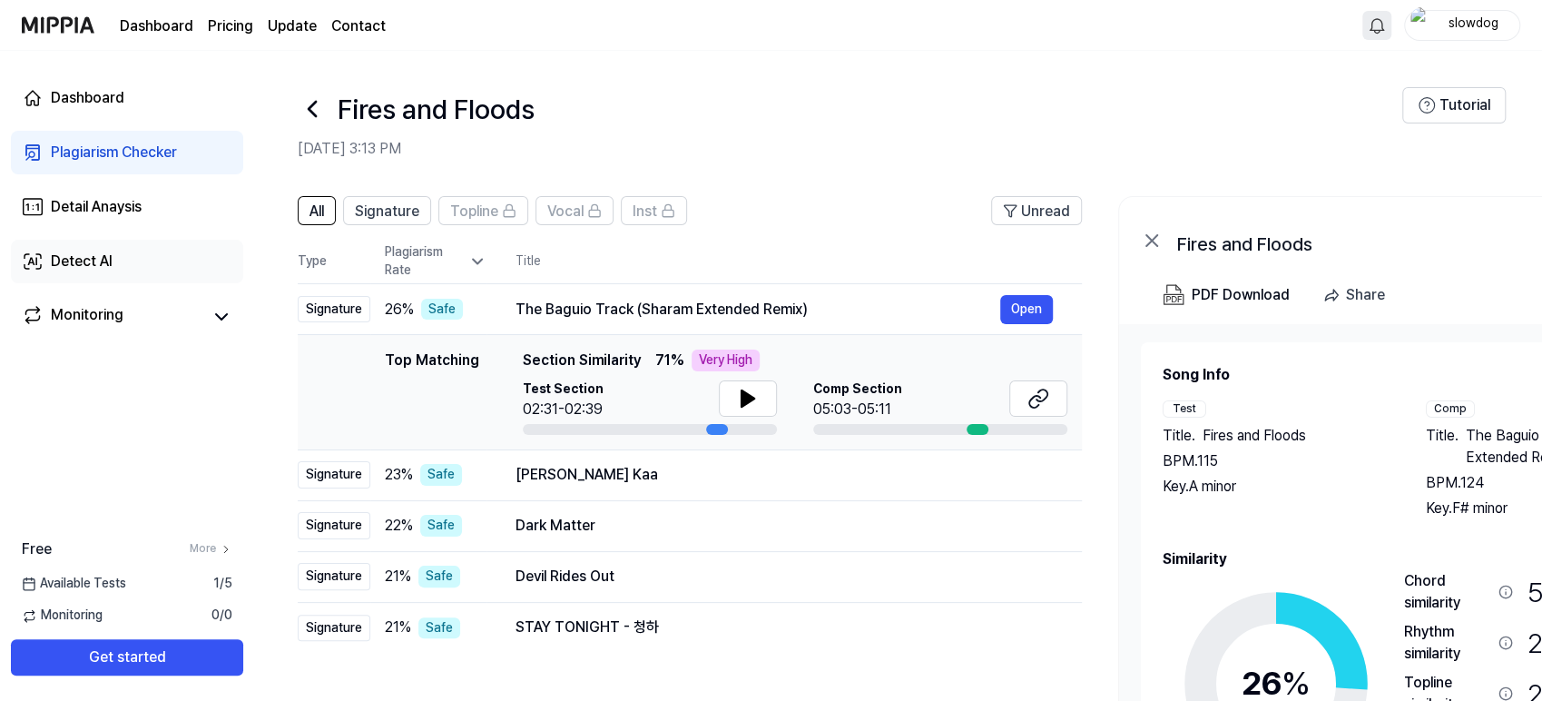
click at [87, 261] on div "Detect AI" at bounding box center [82, 262] width 62 height 22
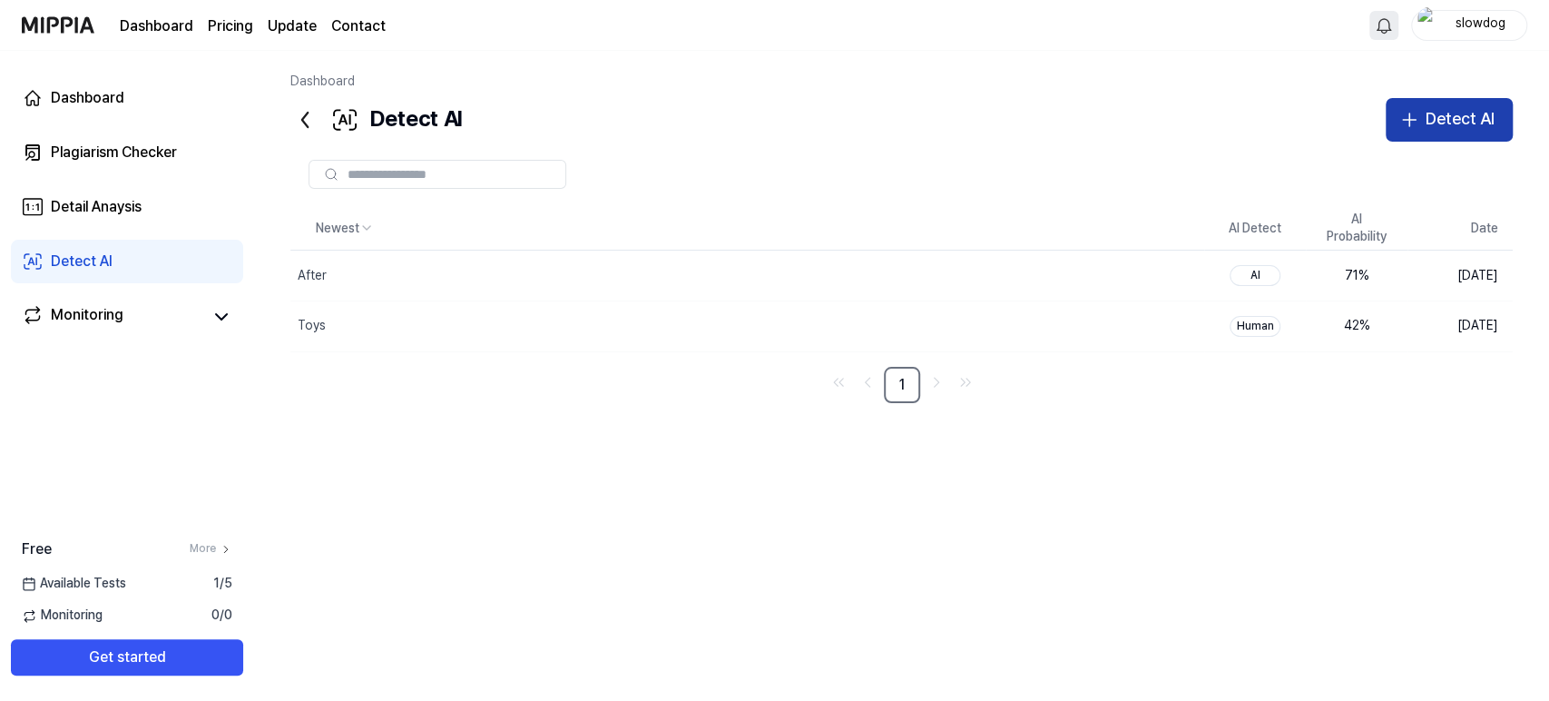
click at [1454, 117] on div "Detect AI" at bounding box center [1460, 119] width 69 height 26
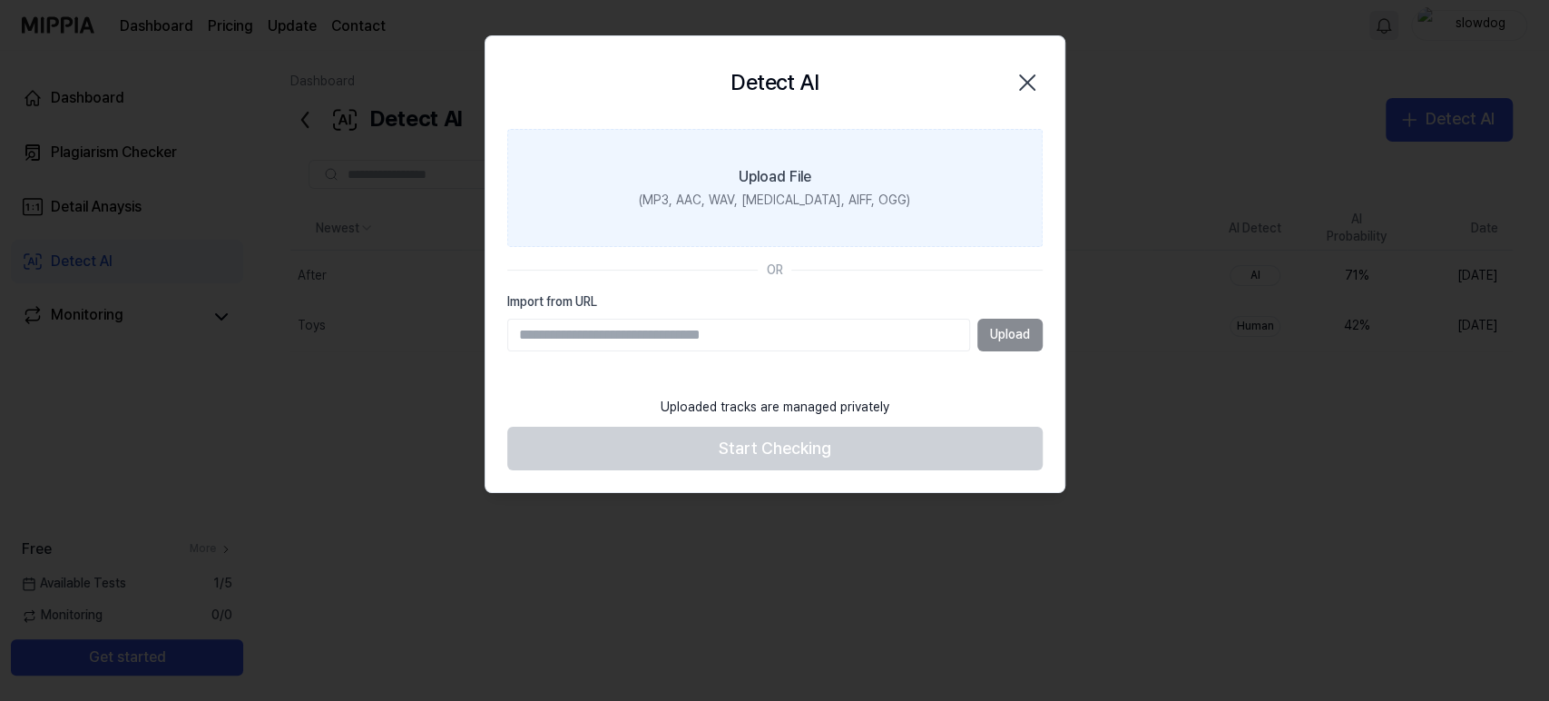
click at [800, 194] on div "(MP3, AAC, WAV, FLAC, AIFF, OGG)" at bounding box center [774, 201] width 271 height 18
click at [782, 176] on div "Upload File" at bounding box center [775, 177] width 73 height 22
click at [0, 0] on input "Upload File (MP3, AAC, WAV, FLAC, AIFF, OGG)" at bounding box center [0, 0] width 0 height 0
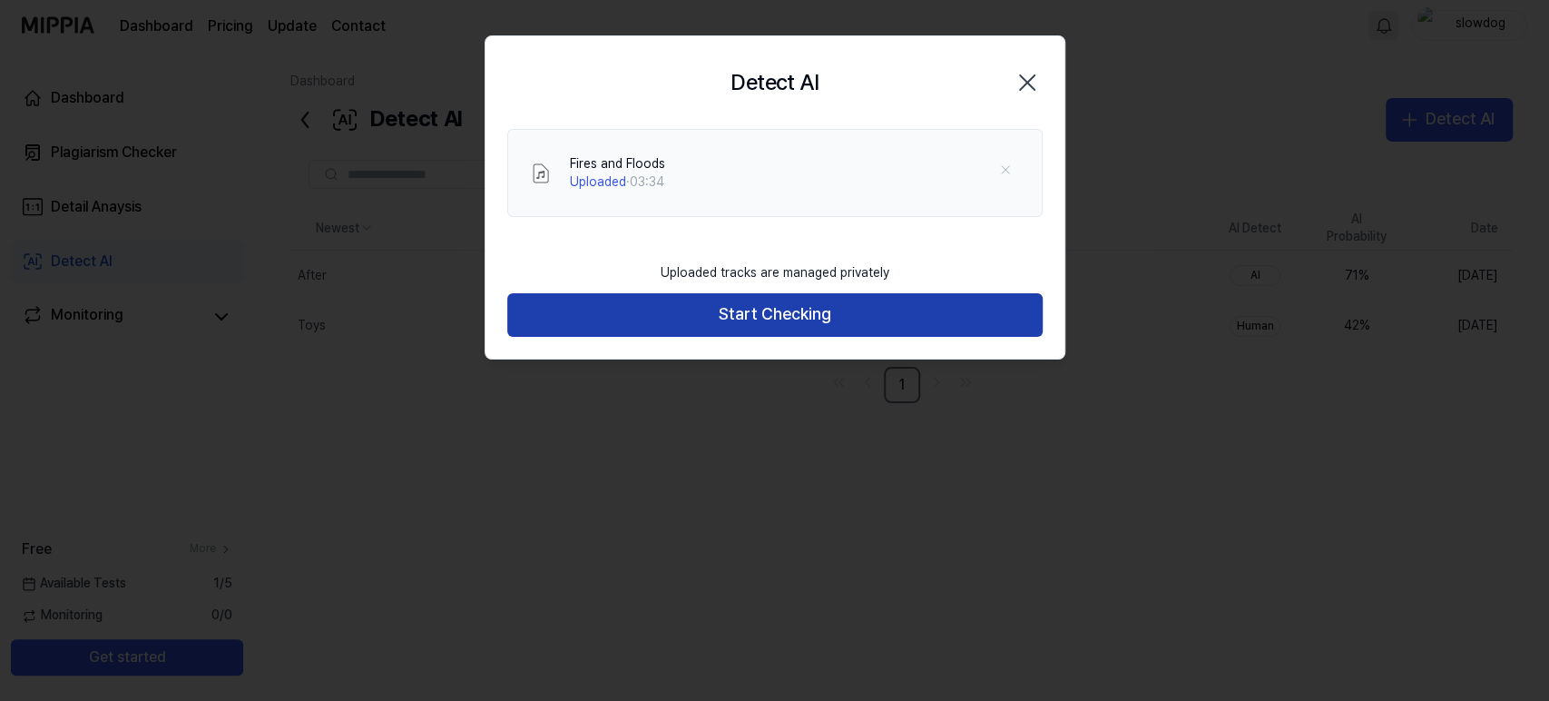
click at [781, 321] on button "Start Checking" at bounding box center [775, 315] width 536 height 44
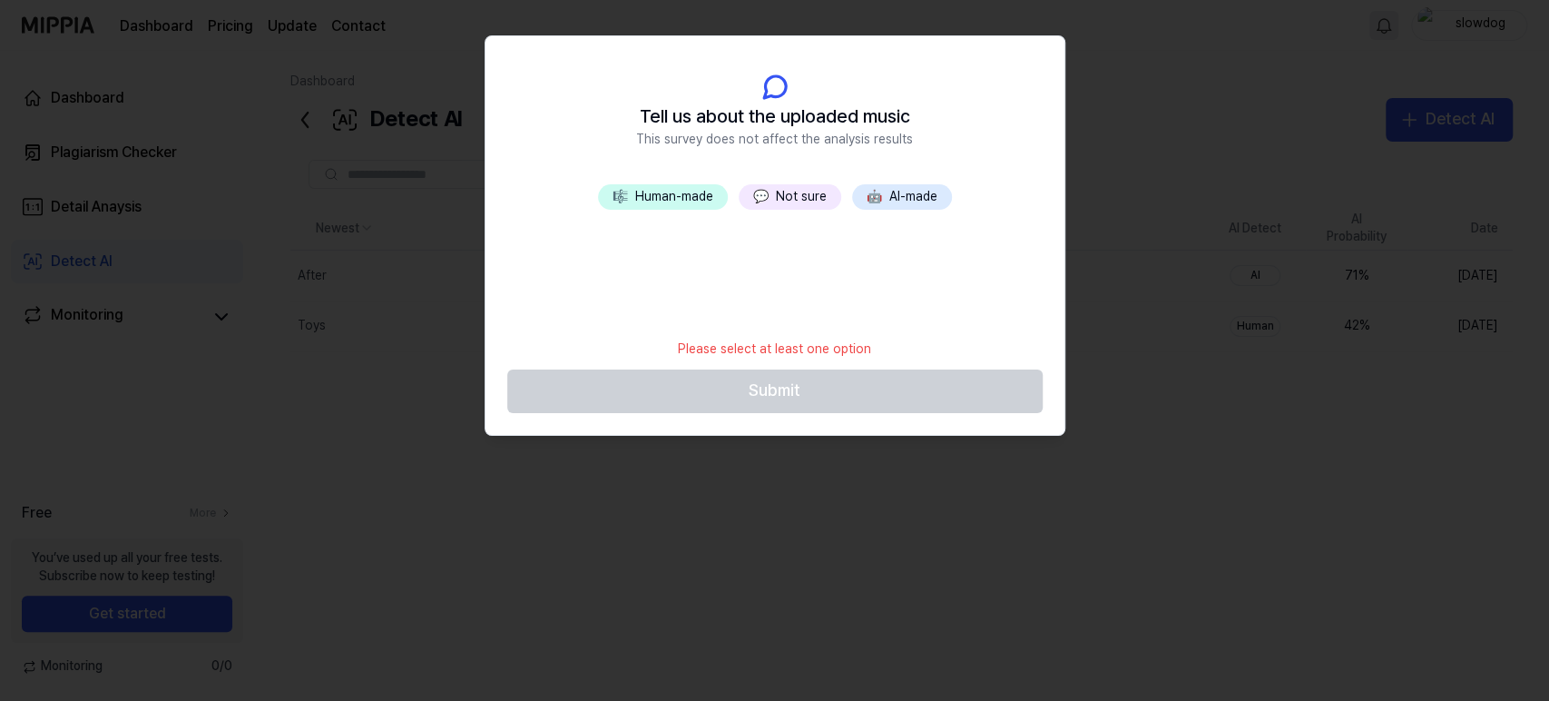
click at [791, 199] on button "💬 Not sure" at bounding box center [790, 196] width 103 height 25
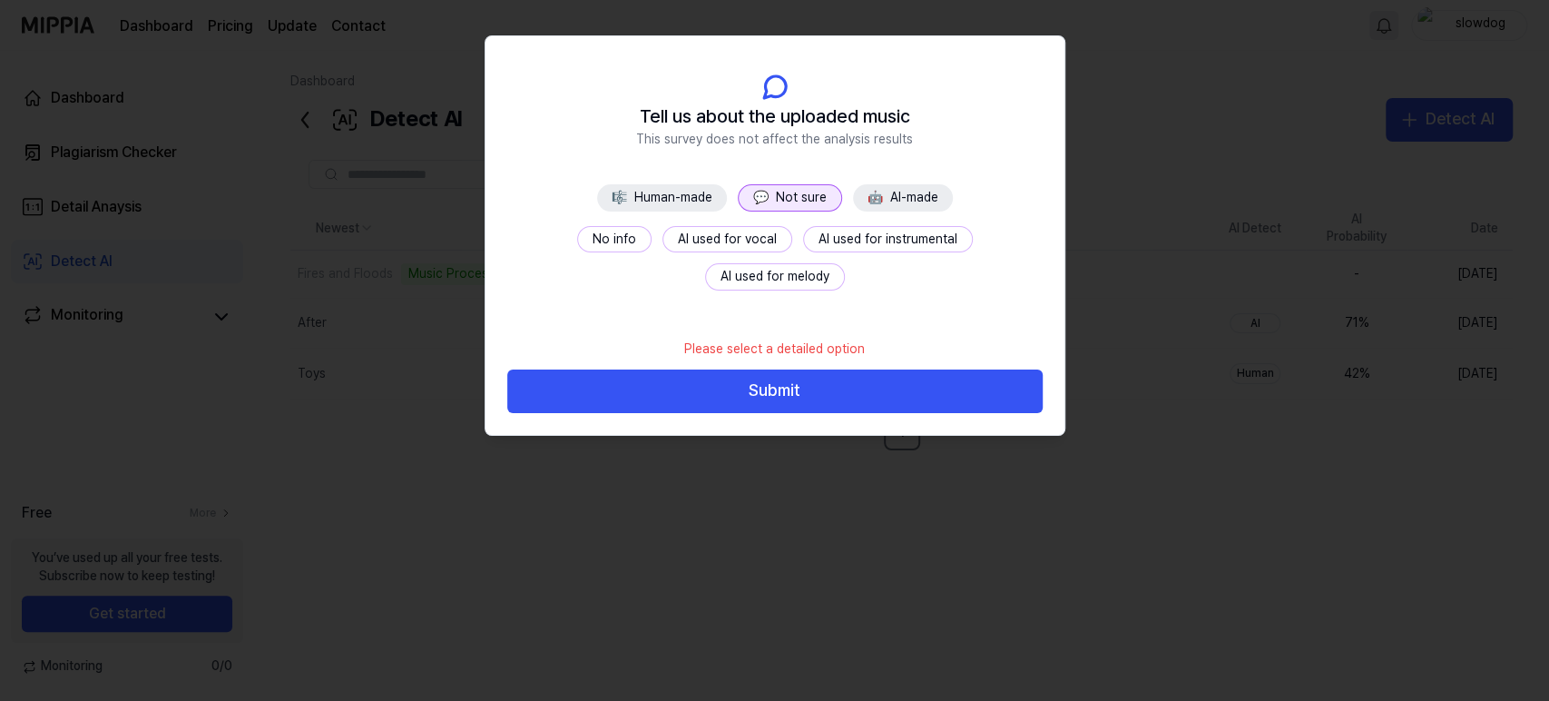
click at [577, 239] on button "No info" at bounding box center [614, 239] width 74 height 27
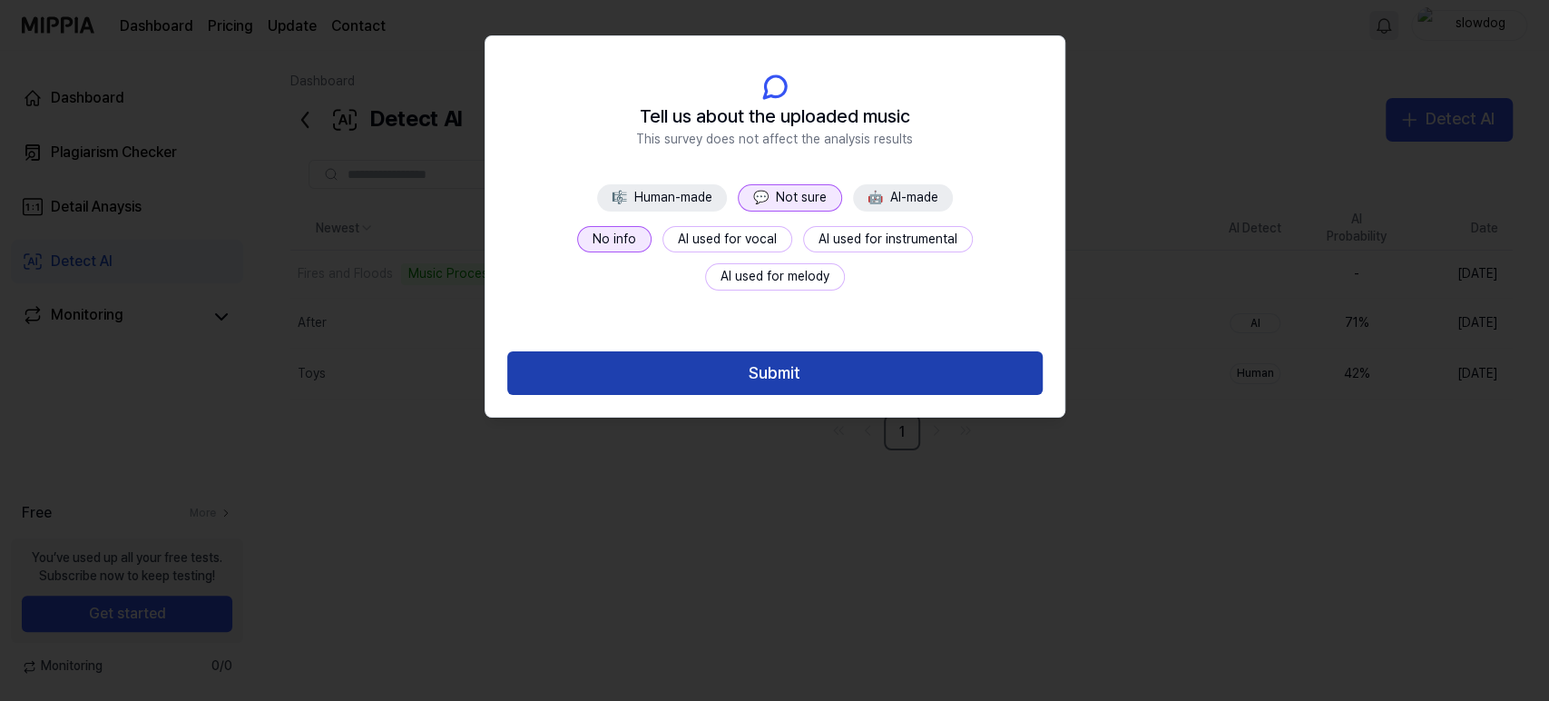
click at [826, 376] on button "Submit" at bounding box center [775, 373] width 536 height 44
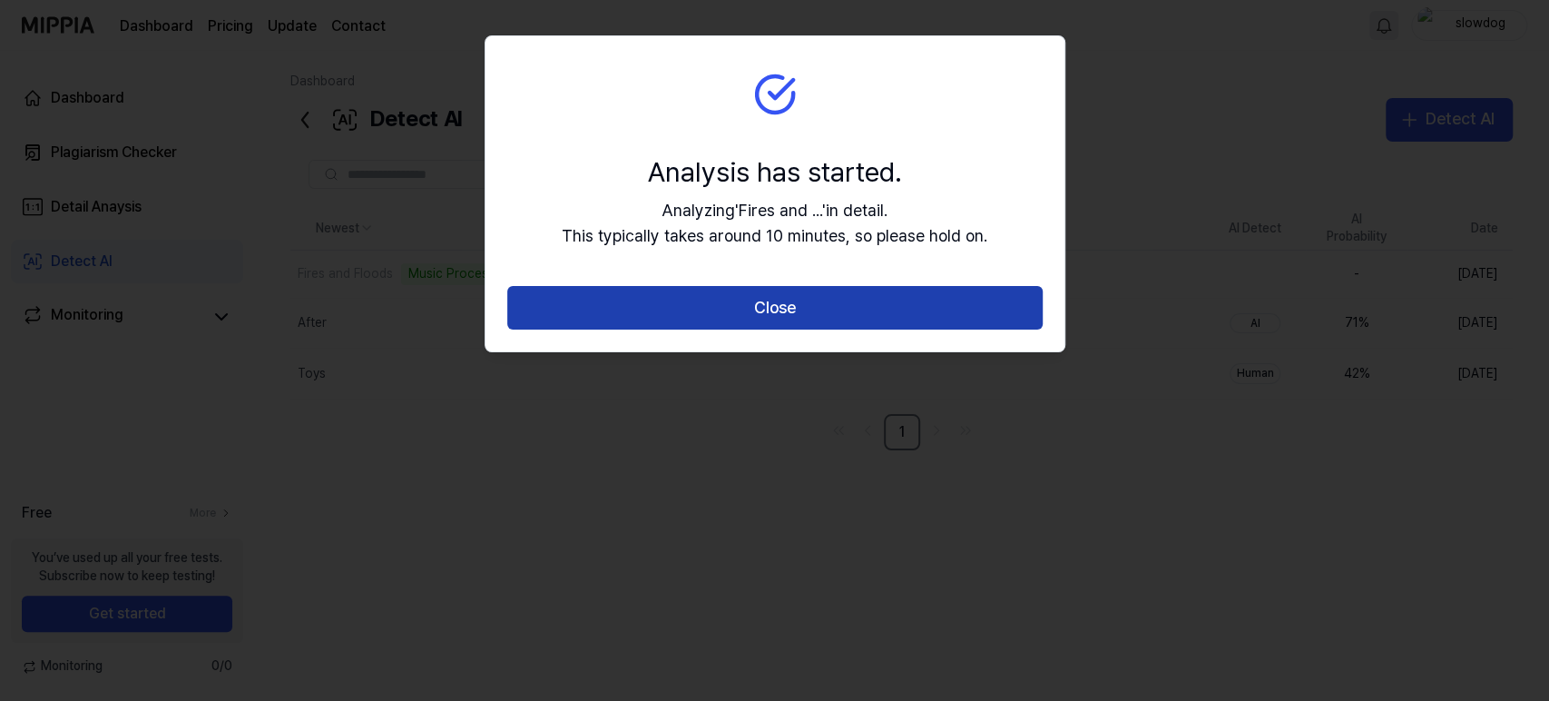
click at [757, 310] on button "Close" at bounding box center [775, 308] width 536 height 44
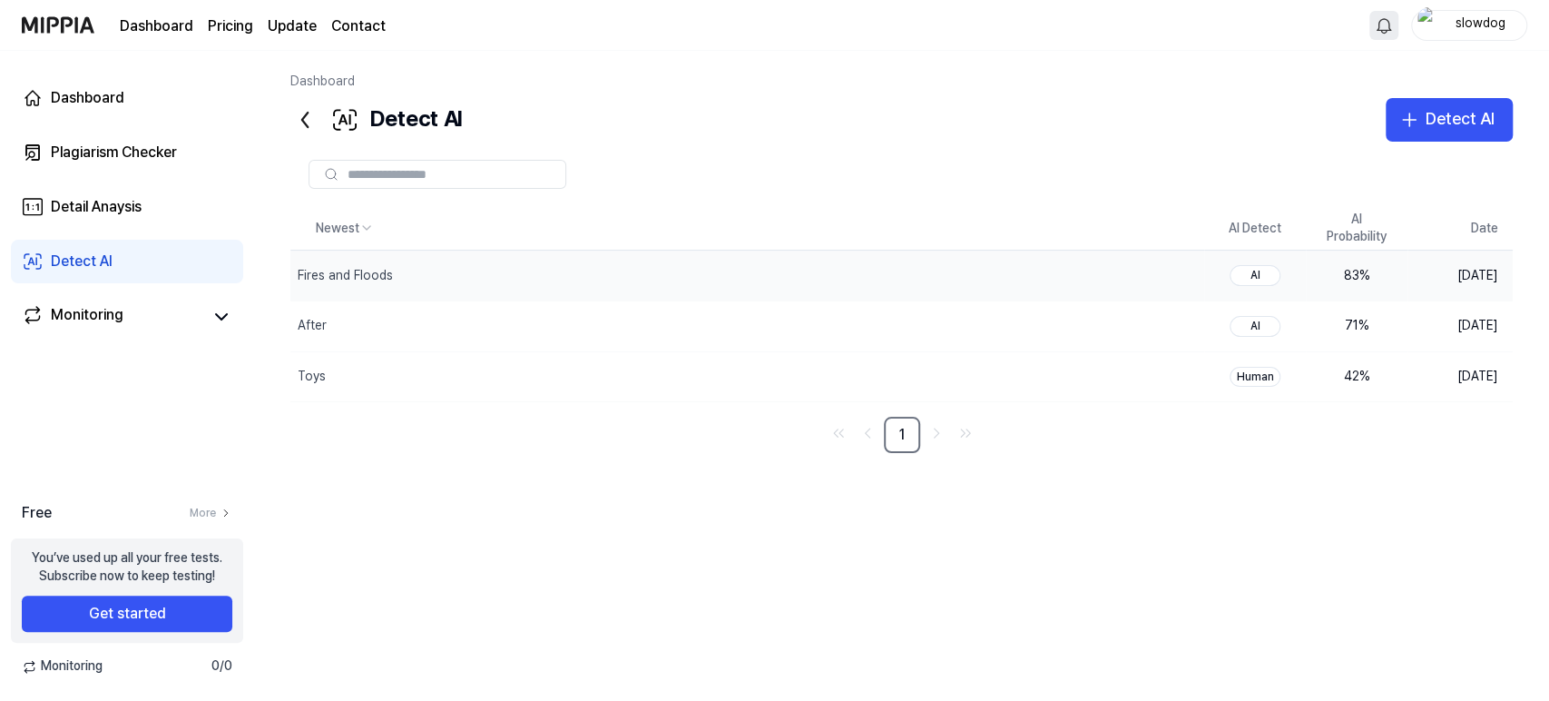
click at [1262, 273] on div "AI" at bounding box center [1255, 275] width 51 height 21
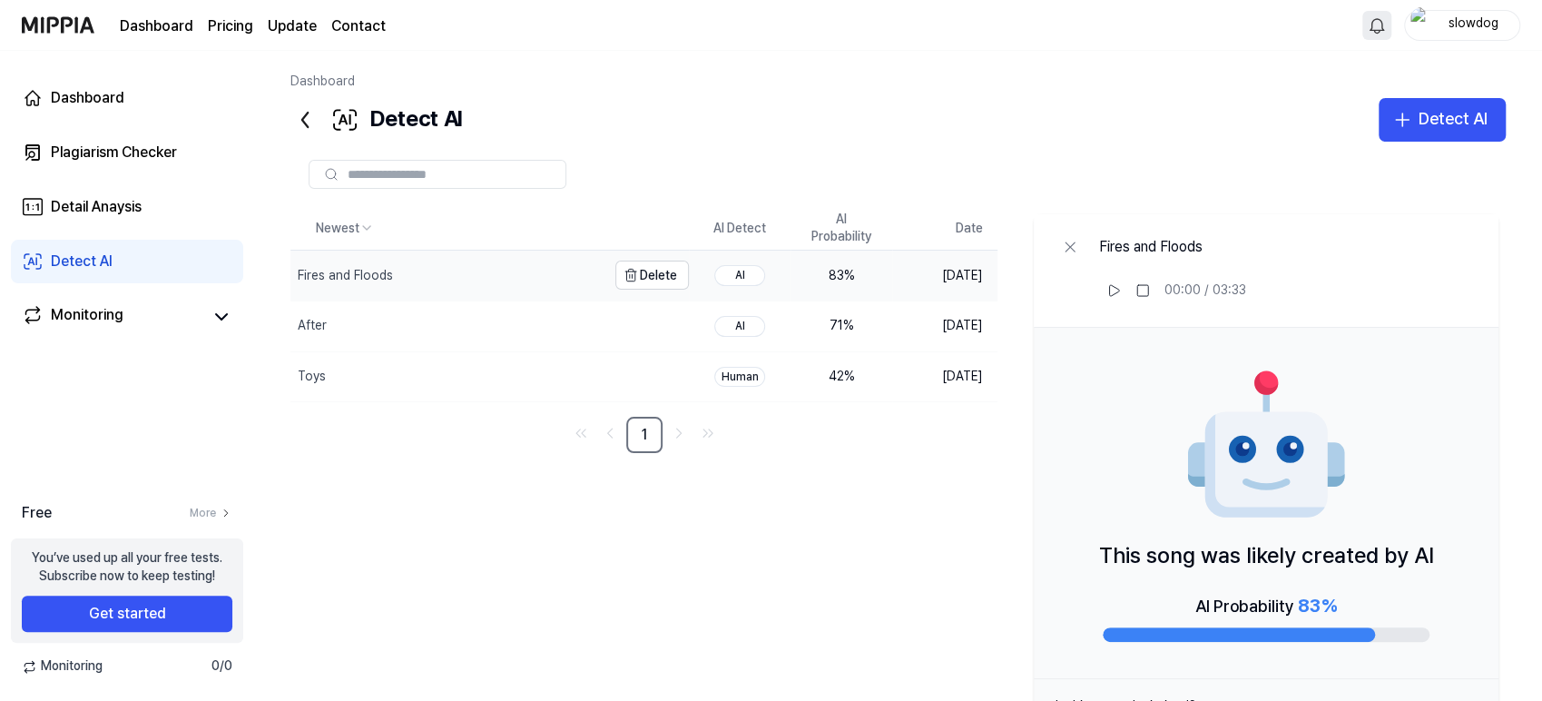
click at [389, 277] on div "Fires and Floods" at bounding box center [345, 276] width 95 height 18
click at [1244, 613] on div "AI Probability 83 %" at bounding box center [1266, 605] width 142 height 29
click at [1261, 632] on div at bounding box center [1239, 634] width 272 height 15
click at [1070, 249] on icon at bounding box center [1070, 247] width 18 height 18
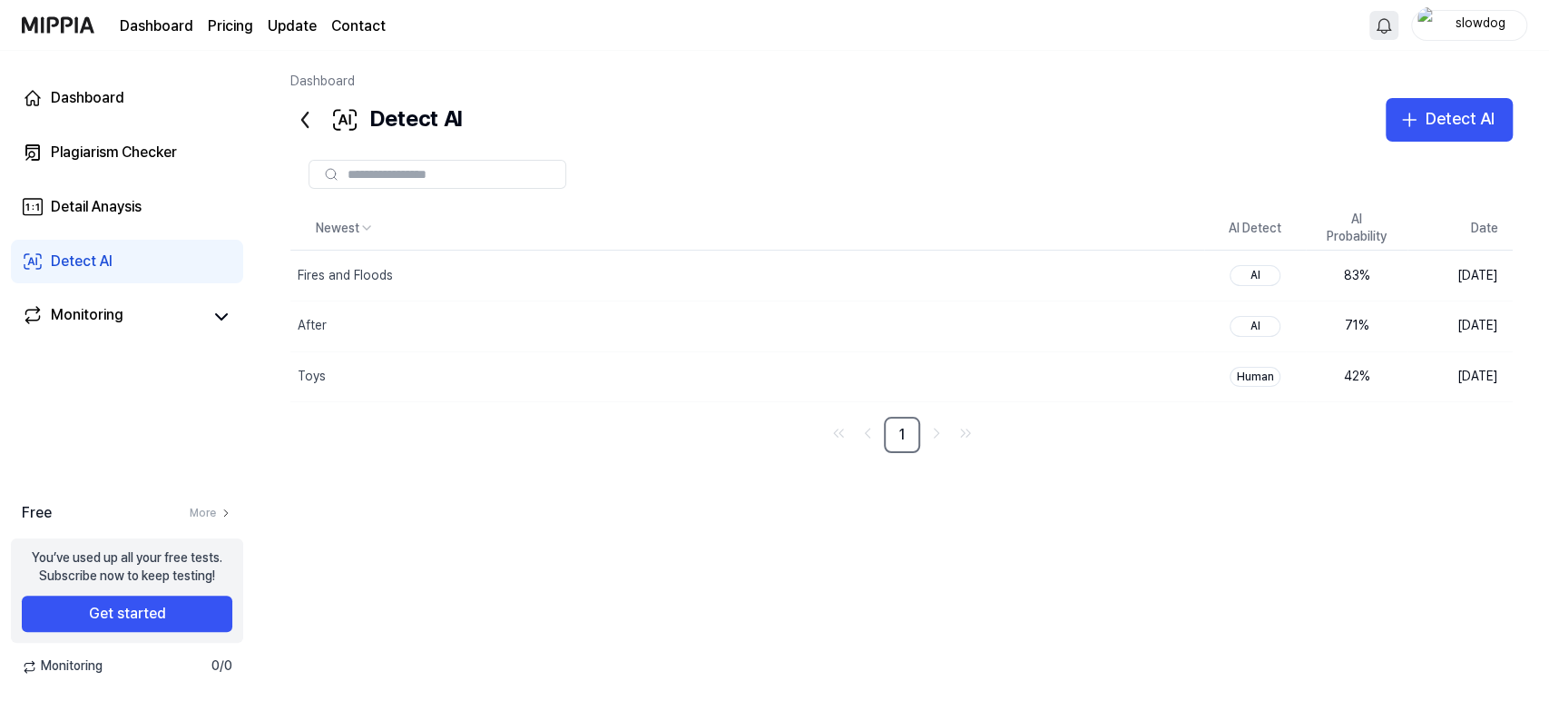
click at [303, 125] on icon at bounding box center [304, 119] width 29 height 29
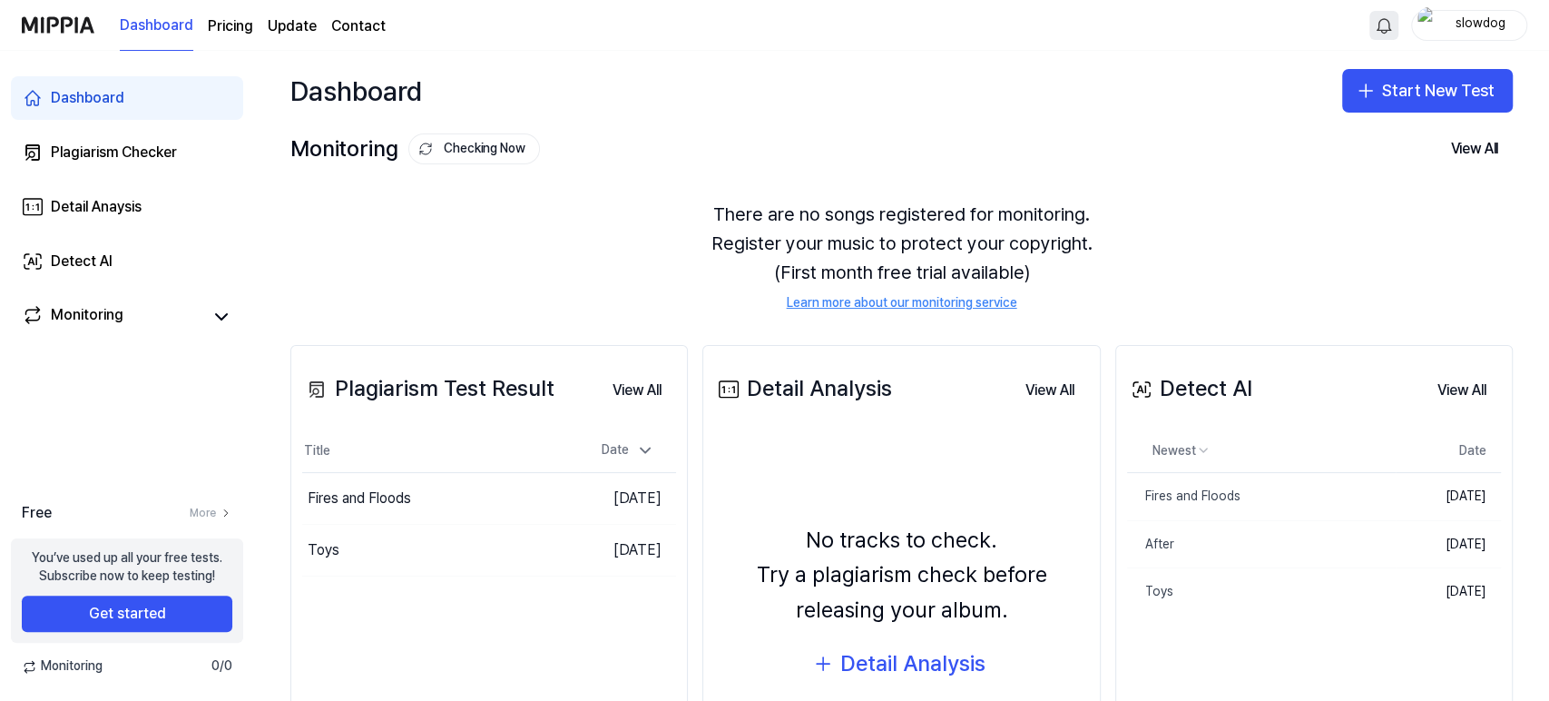
click at [926, 303] on link "Learn more about our monitoring service" at bounding box center [902, 303] width 231 height 18
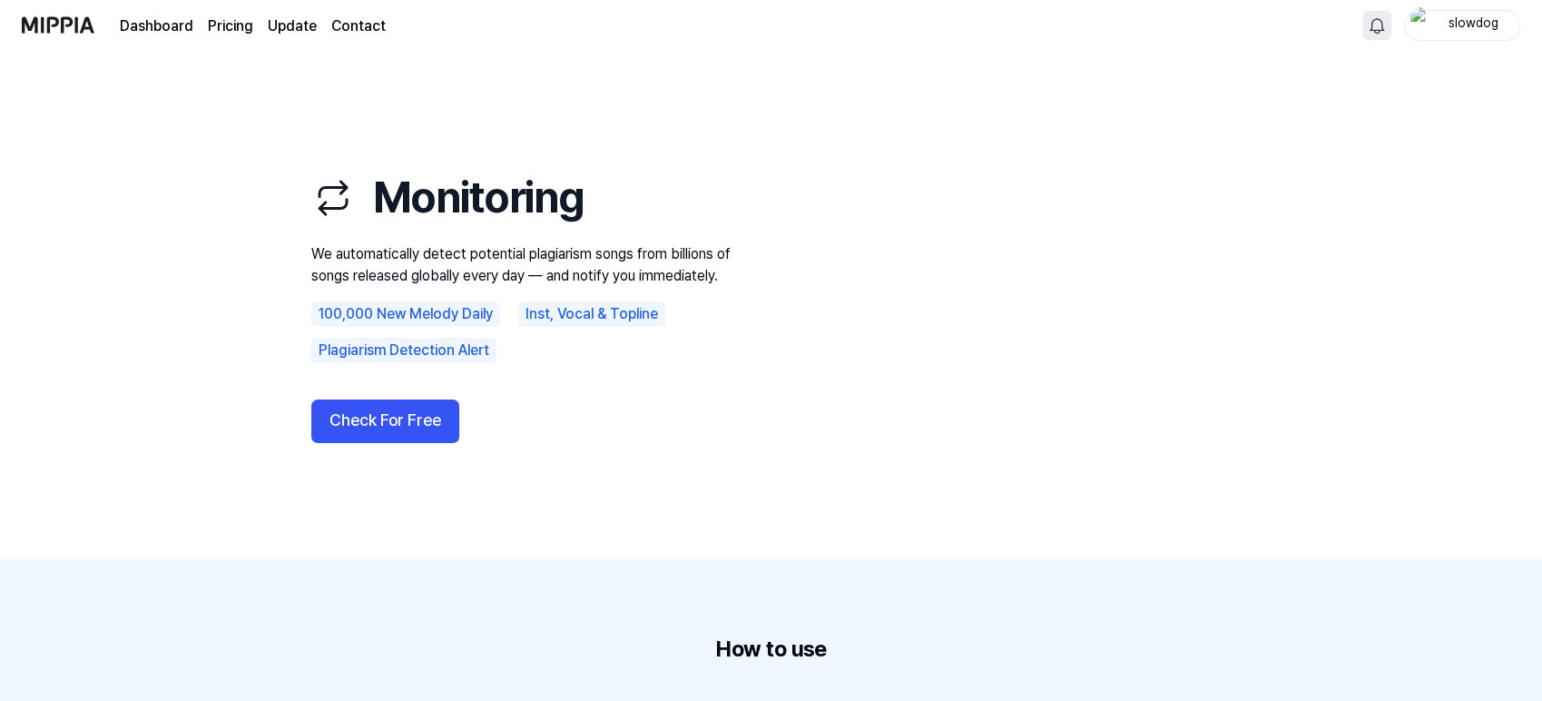
click at [235, 33] on page\) "Pricing" at bounding box center [230, 26] width 45 height 22
